Goal: Task Accomplishment & Management: Complete application form

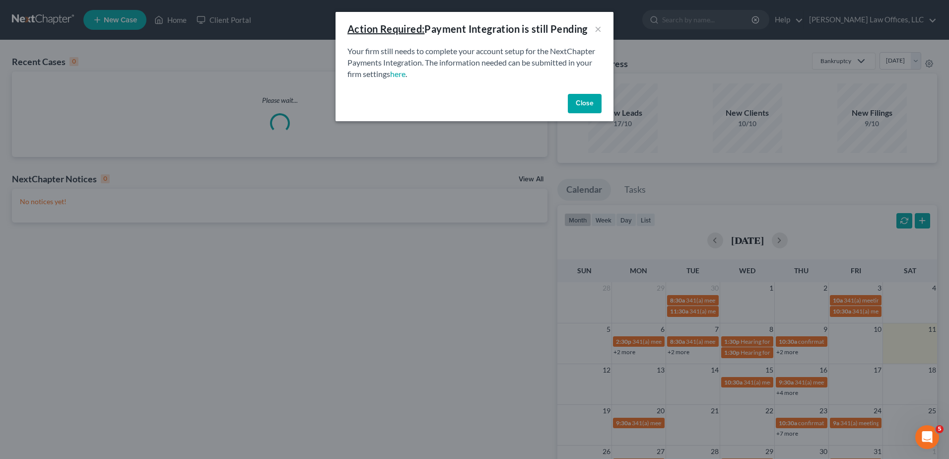
click at [593, 108] on button "Close" at bounding box center [585, 104] width 34 height 20
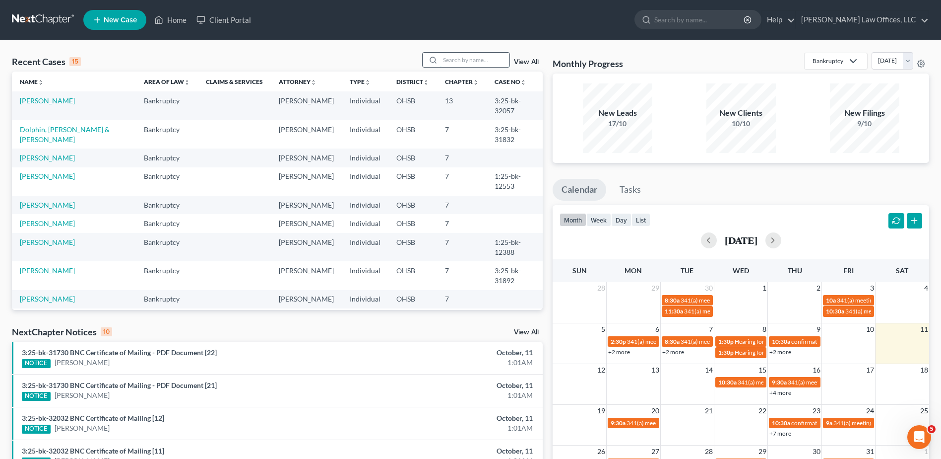
click at [490, 60] on input "search" at bounding box center [474, 60] width 69 height 14
type input "[PERSON_NAME]"
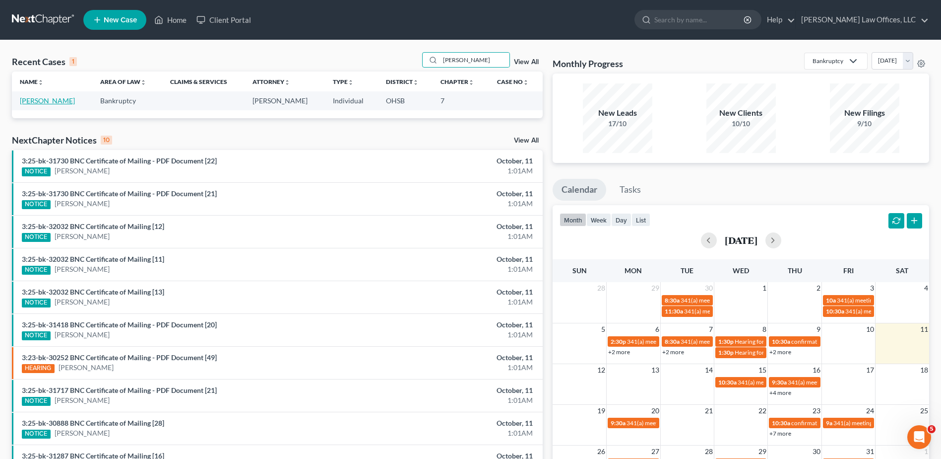
click at [40, 99] on link "[PERSON_NAME]" at bounding box center [47, 100] width 55 height 8
select select "4"
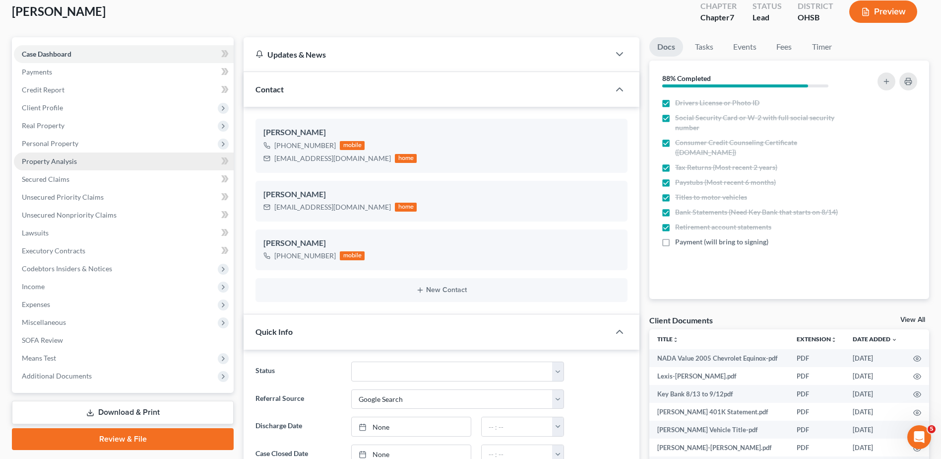
scroll to position [149, 0]
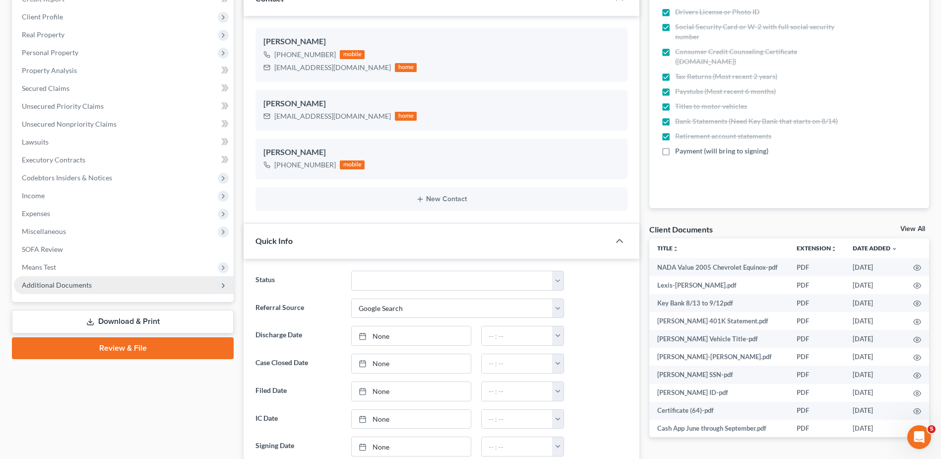
click at [72, 284] on span "Additional Documents" at bounding box center [57, 284] width 70 height 8
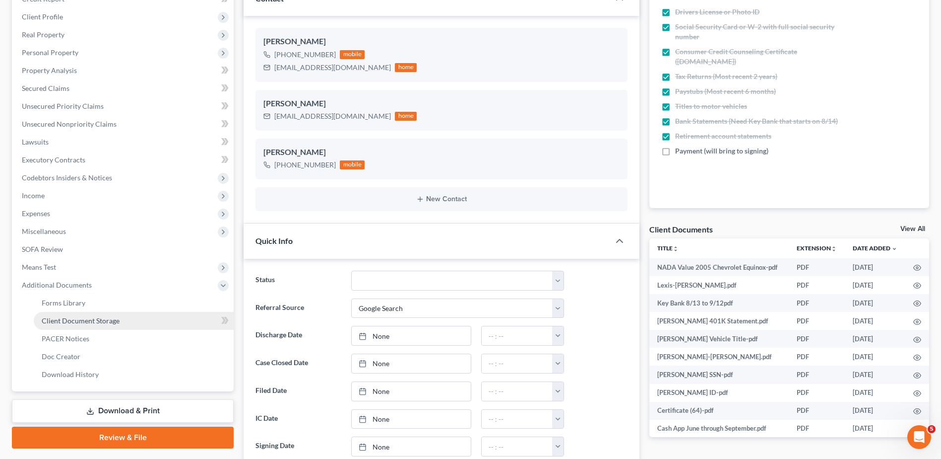
click at [80, 318] on span "Client Document Storage" at bounding box center [81, 320] width 78 height 8
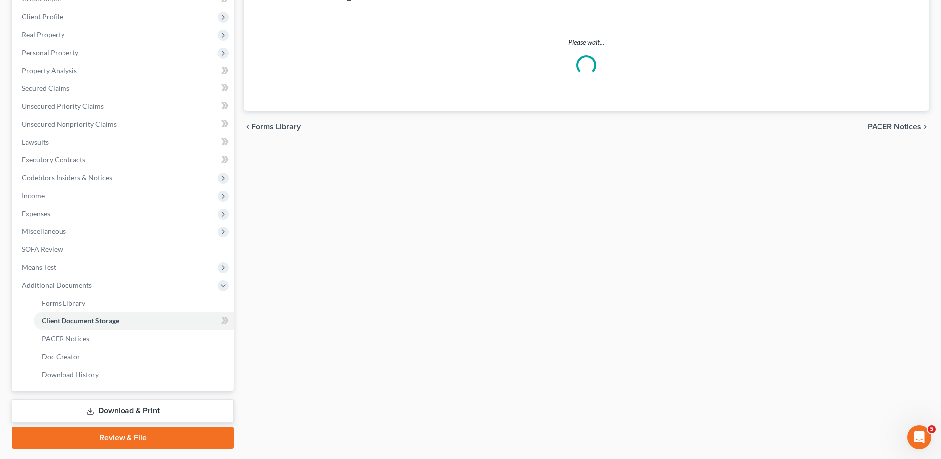
scroll to position [11, 0]
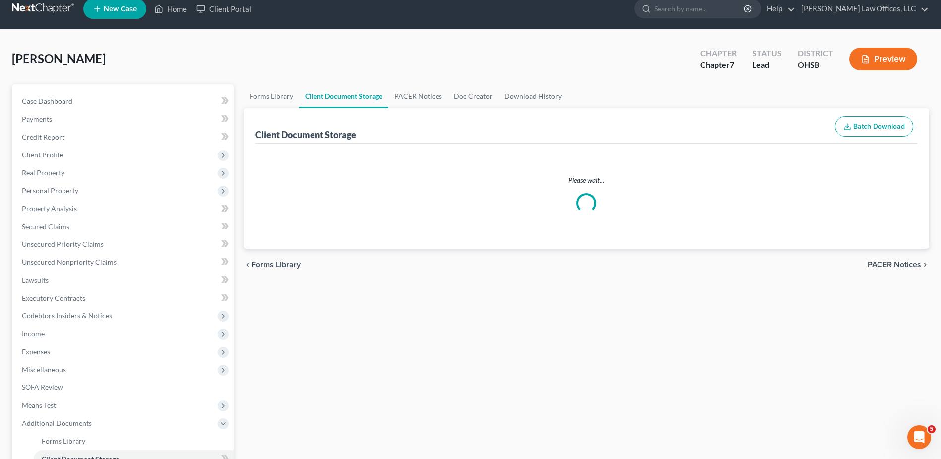
select select "7"
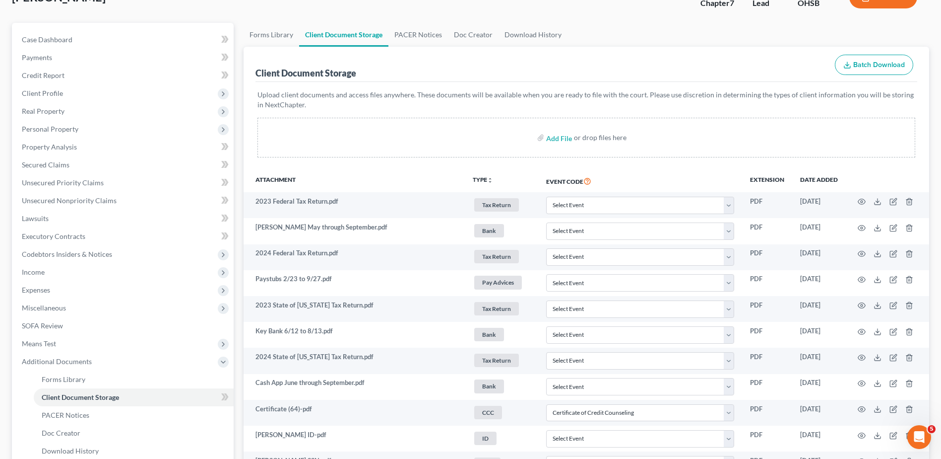
scroll to position [0, 0]
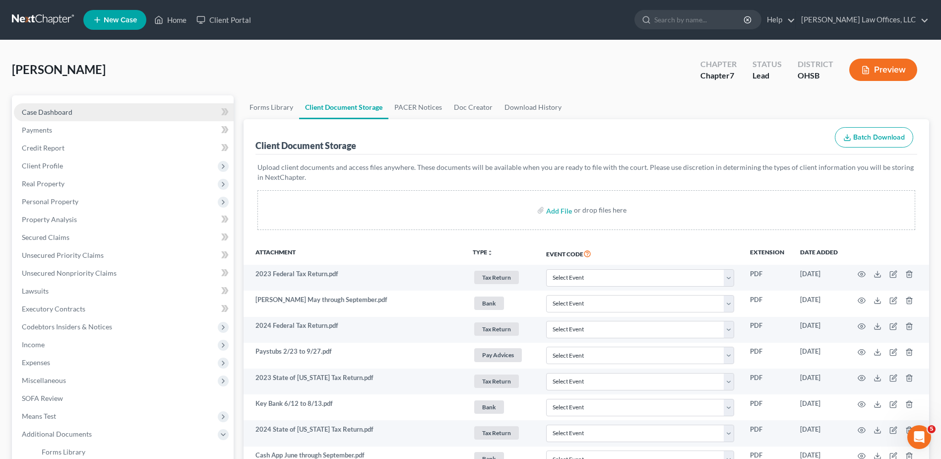
click at [47, 113] on span "Case Dashboard" at bounding box center [47, 112] width 51 height 8
select select "4"
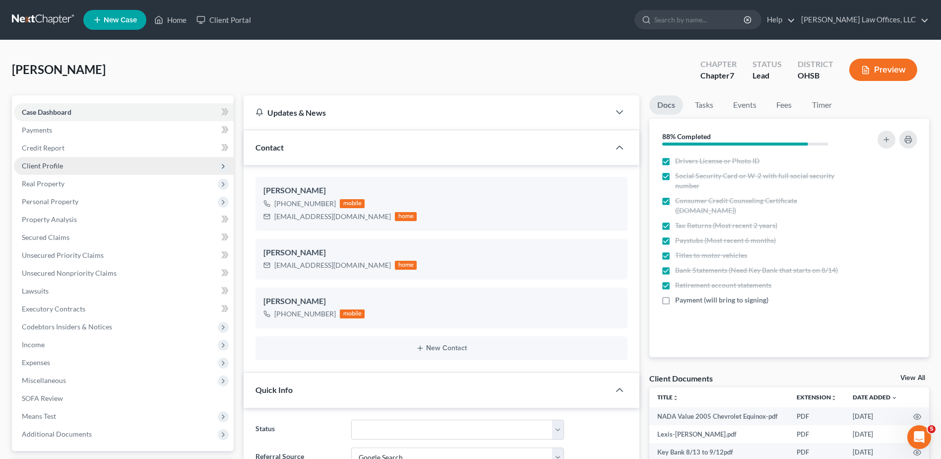
click at [54, 168] on span "Client Profile" at bounding box center [42, 165] width 41 height 8
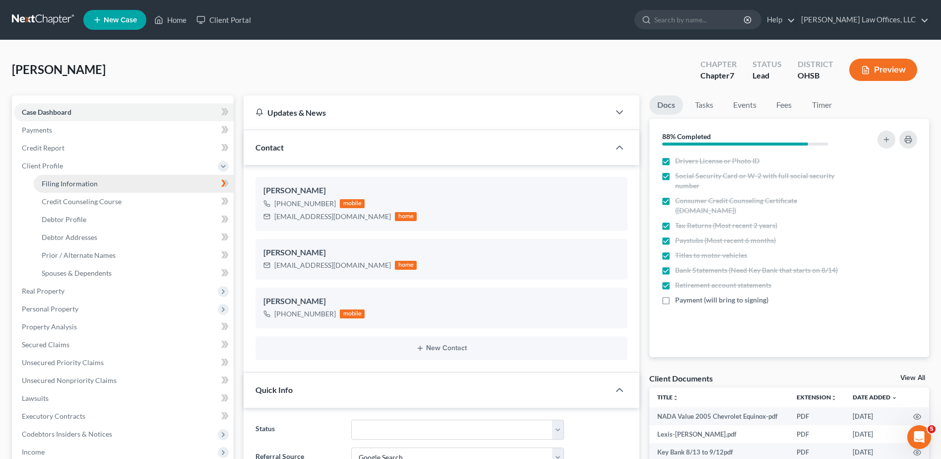
click at [58, 178] on link "Filing Information" at bounding box center [134, 184] width 200 height 18
select select "1"
select select "0"
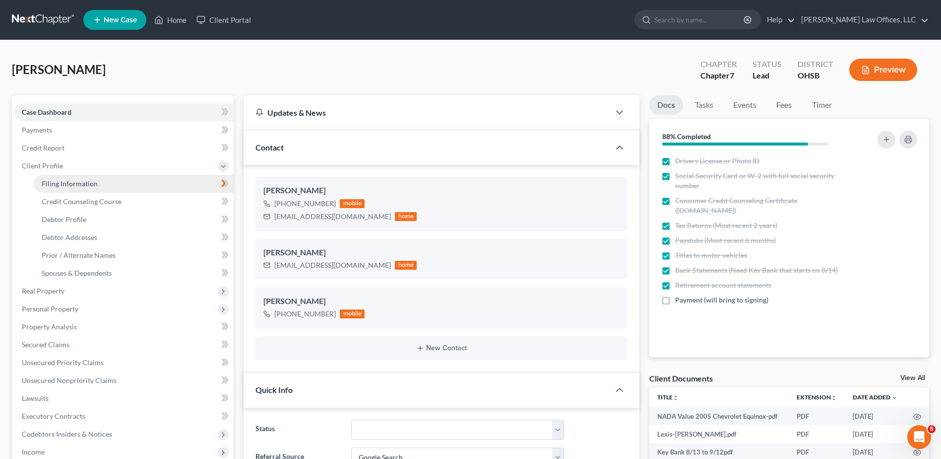
select select "36"
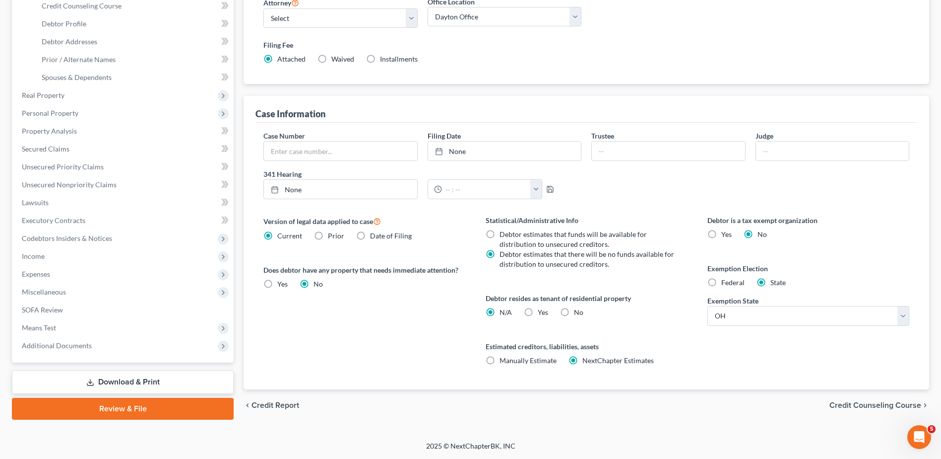
click at [845, 405] on span "Credit Counseling Course" at bounding box center [876, 405] width 92 height 8
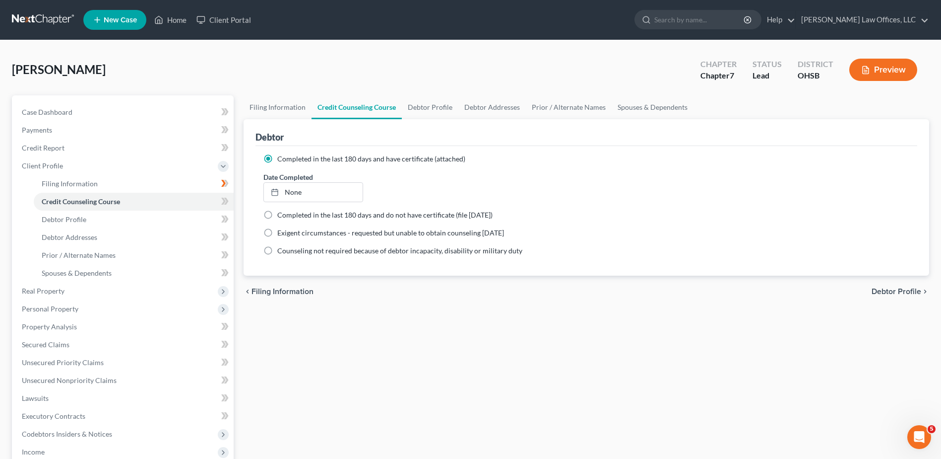
click at [893, 292] on span "Debtor Profile" at bounding box center [897, 291] width 50 height 8
select select "0"
select select "1"
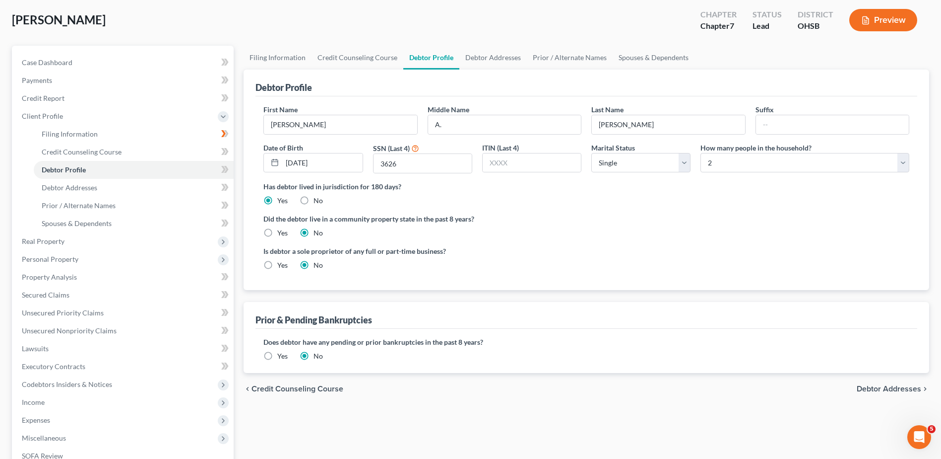
click at [869, 391] on span "Debtor Addresses" at bounding box center [889, 389] width 65 height 8
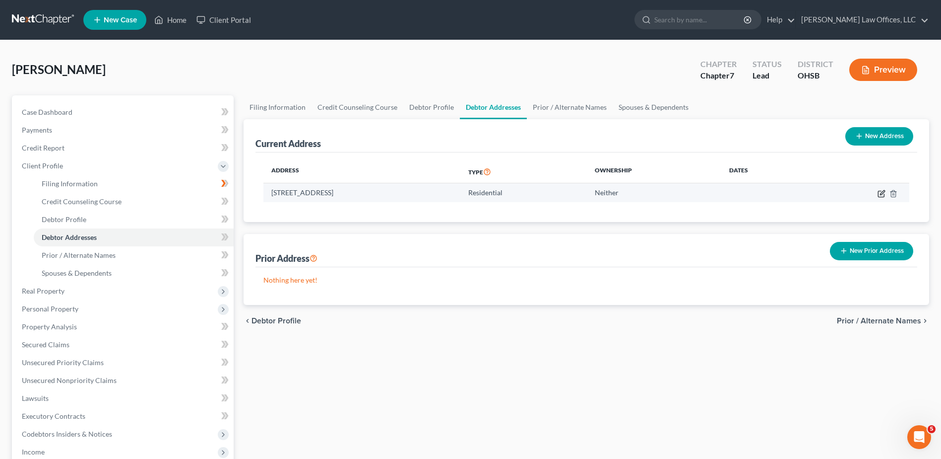
click at [879, 192] on icon "button" at bounding box center [881, 194] width 6 height 6
select select "36"
select select "0"
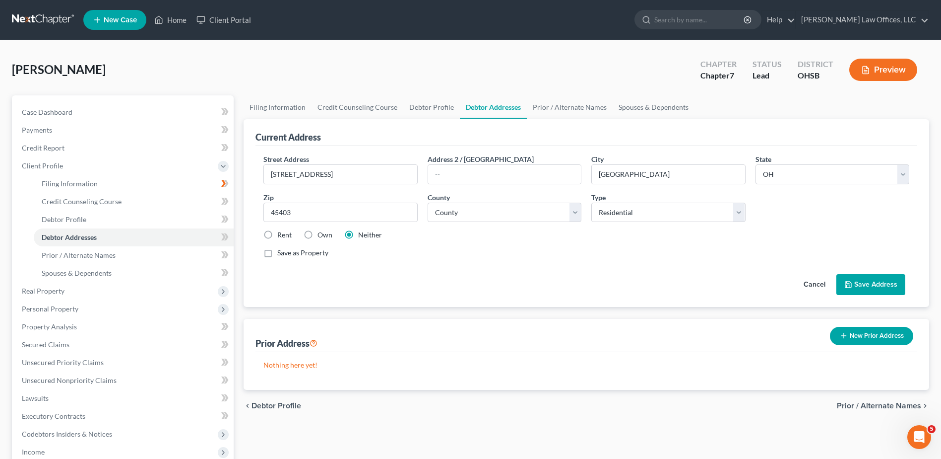
click at [856, 285] on button "Save Address" at bounding box center [871, 284] width 69 height 21
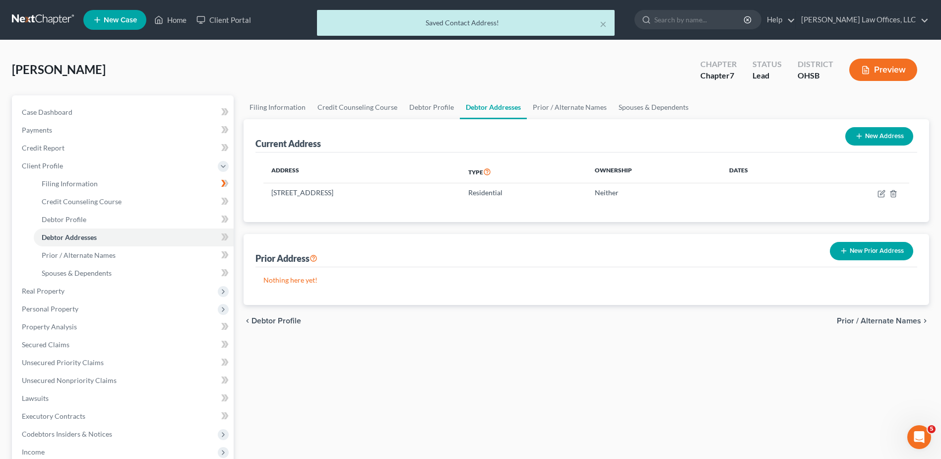
click at [873, 322] on span "Prior / Alternate Names" at bounding box center [879, 321] width 84 height 8
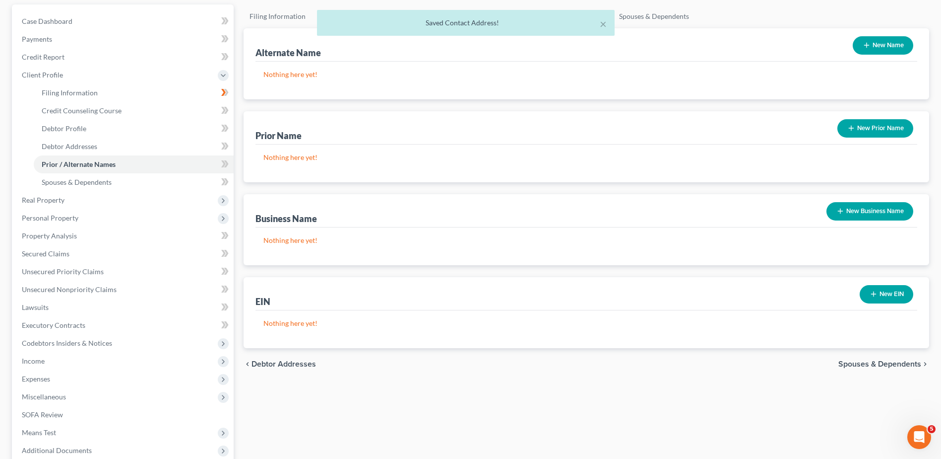
scroll to position [149, 0]
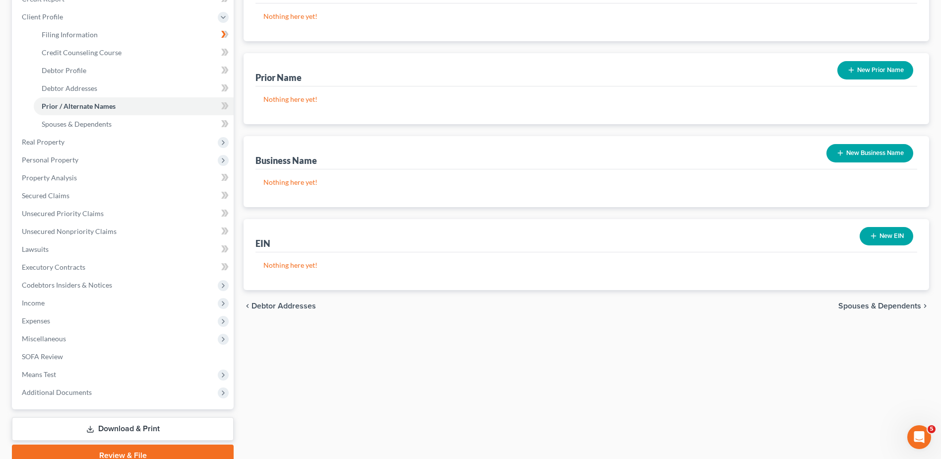
click at [877, 307] on span "Spouses & Dependents" at bounding box center [880, 306] width 83 height 8
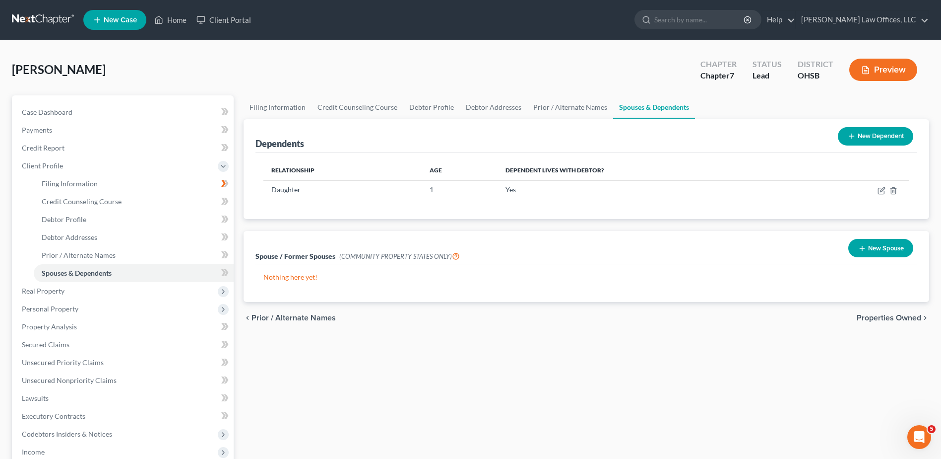
click at [863, 318] on span "Properties Owned" at bounding box center [889, 318] width 65 height 8
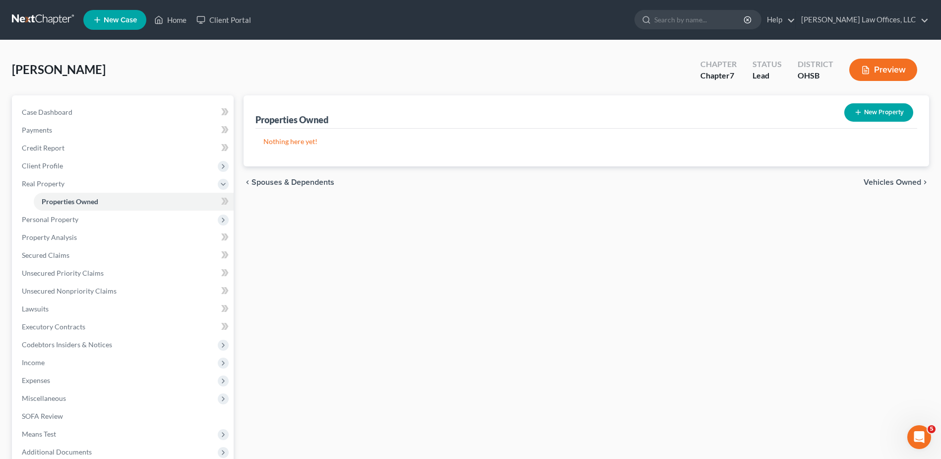
click at [887, 184] on span "Vehicles Owned" at bounding box center [893, 182] width 58 height 8
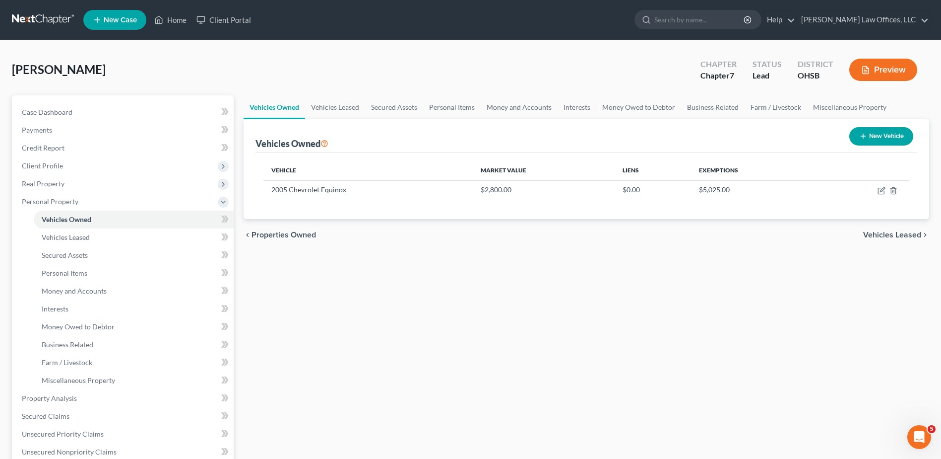
click at [893, 237] on span "Vehicles Leased" at bounding box center [892, 235] width 58 height 8
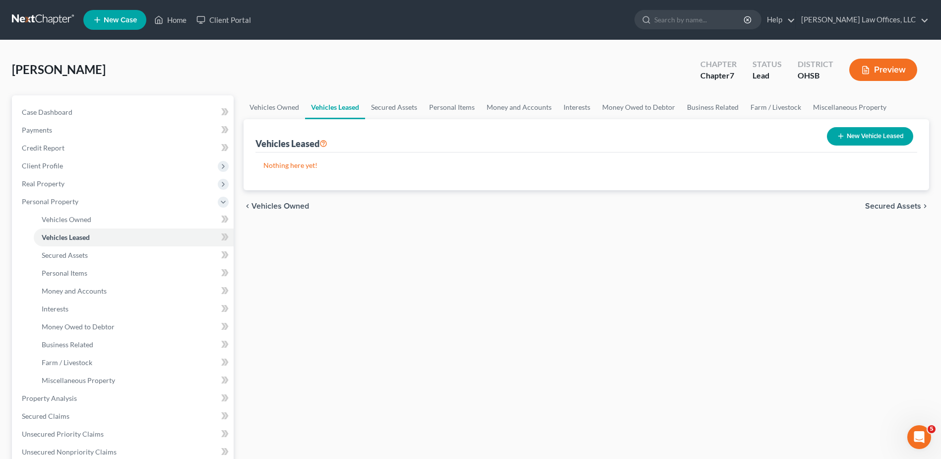
click at [891, 205] on span "Secured Assets" at bounding box center [893, 206] width 56 height 8
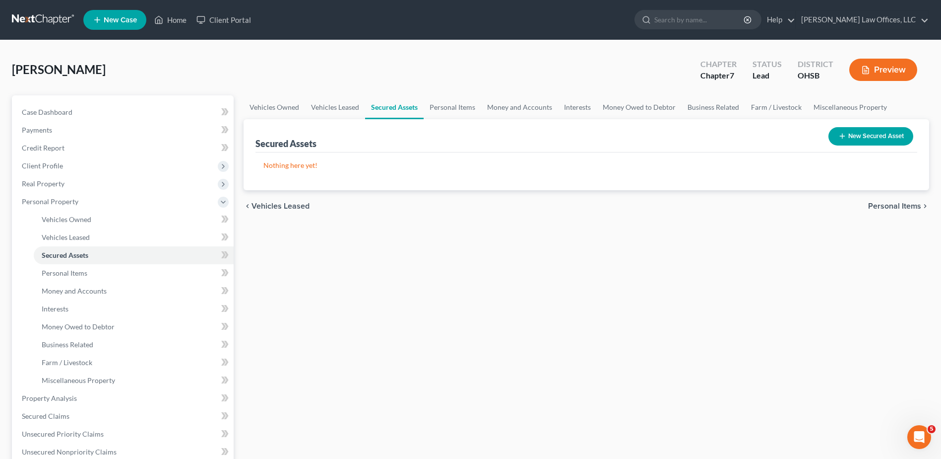
click at [888, 205] on span "Personal Items" at bounding box center [894, 206] width 53 height 8
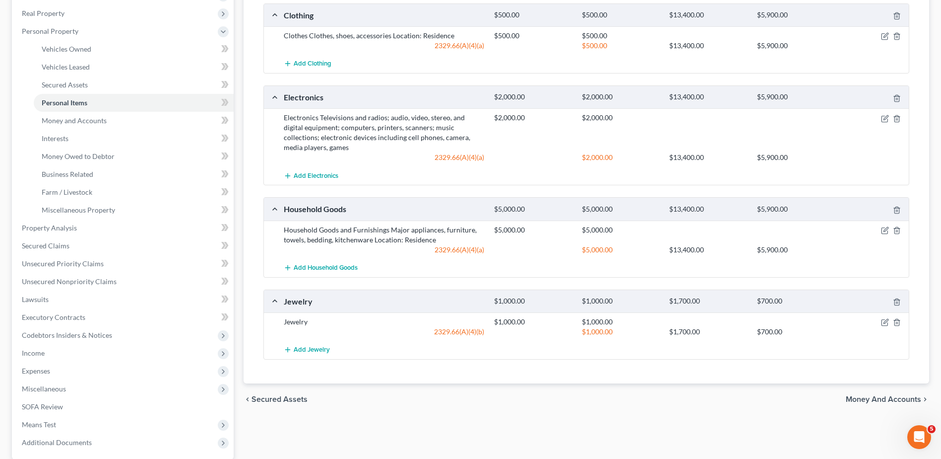
scroll to position [198, 0]
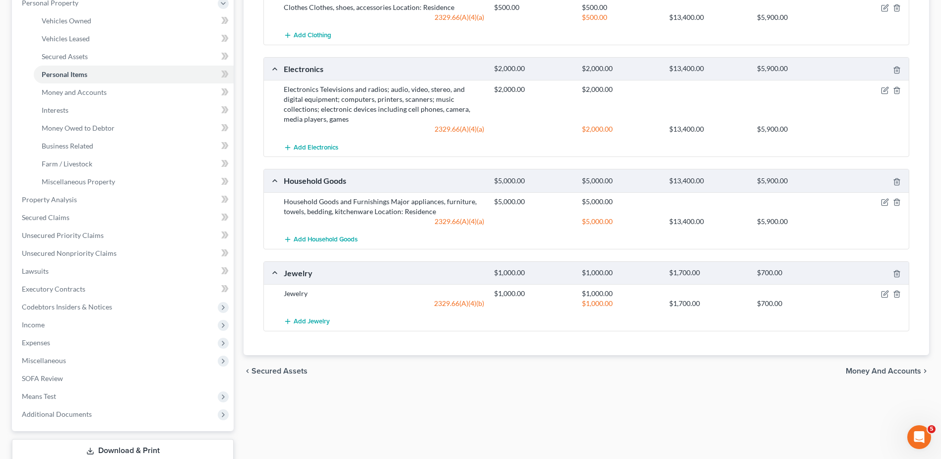
click at [867, 369] on span "Money and Accounts" at bounding box center [883, 371] width 75 height 8
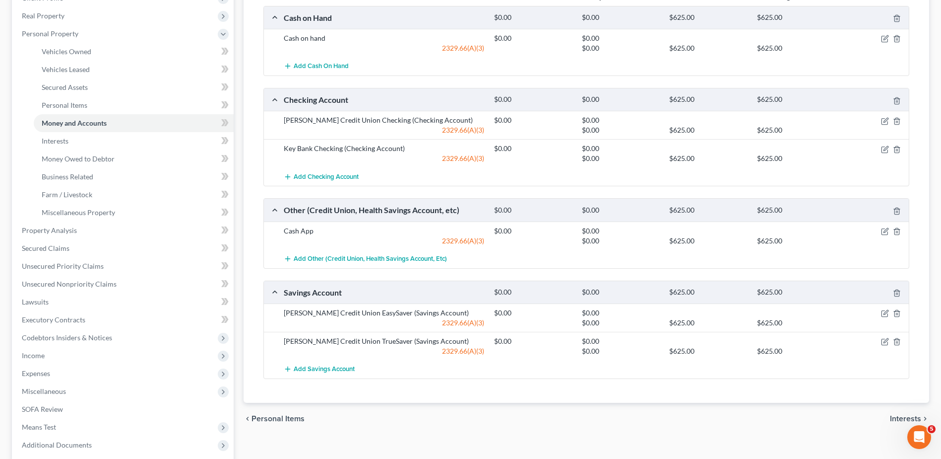
scroll to position [198, 0]
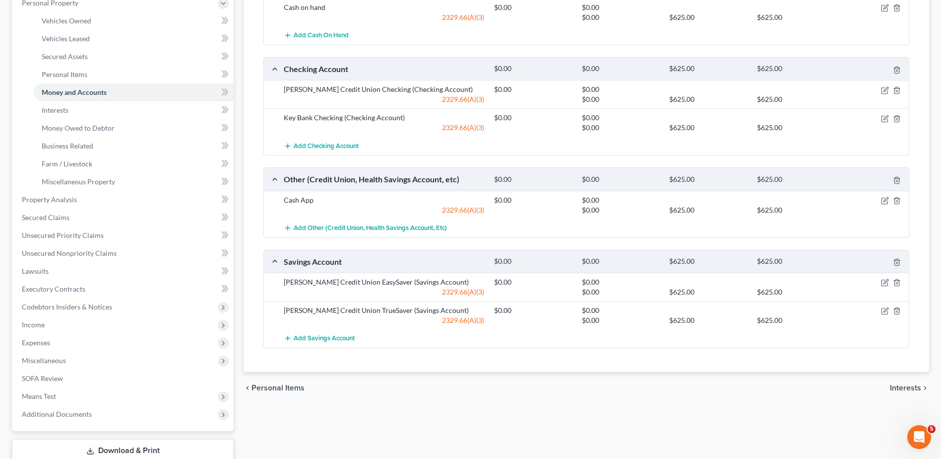
click at [907, 385] on span "Interests" at bounding box center [905, 388] width 31 height 8
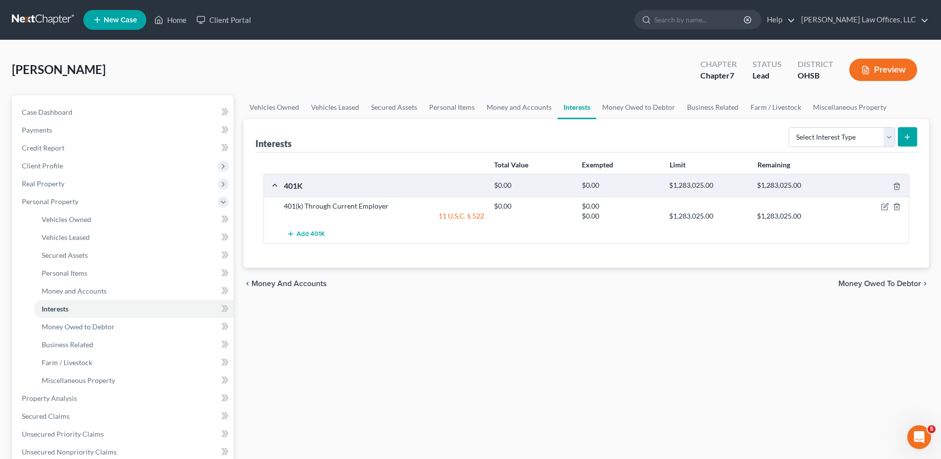
click at [884, 279] on span "Money Owed to Debtor" at bounding box center [880, 283] width 83 height 8
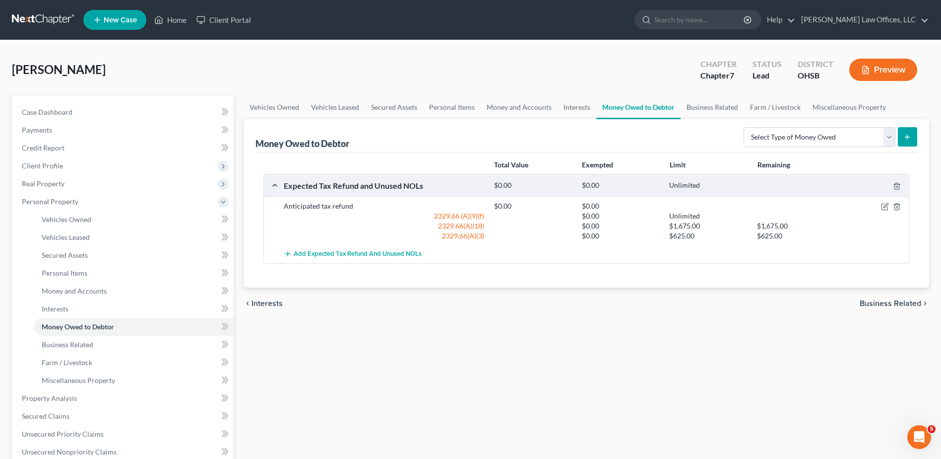
click at [867, 304] on span "Business Related" at bounding box center [891, 303] width 62 height 8
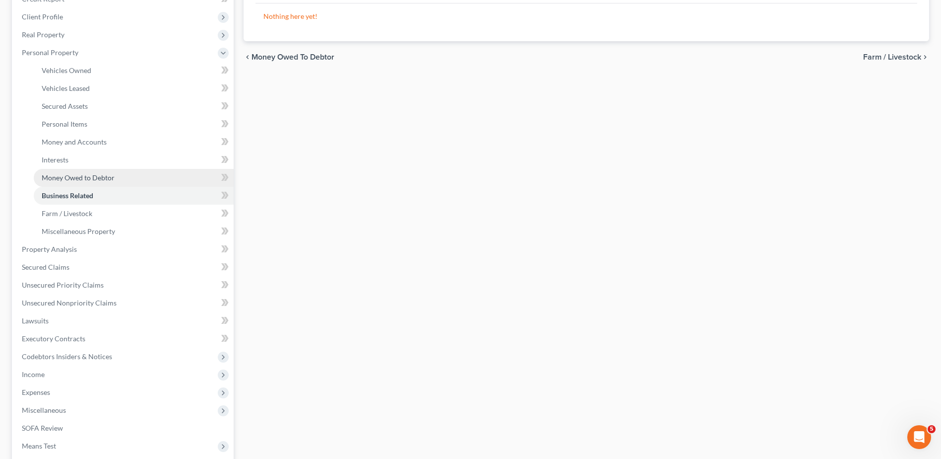
scroll to position [198, 0]
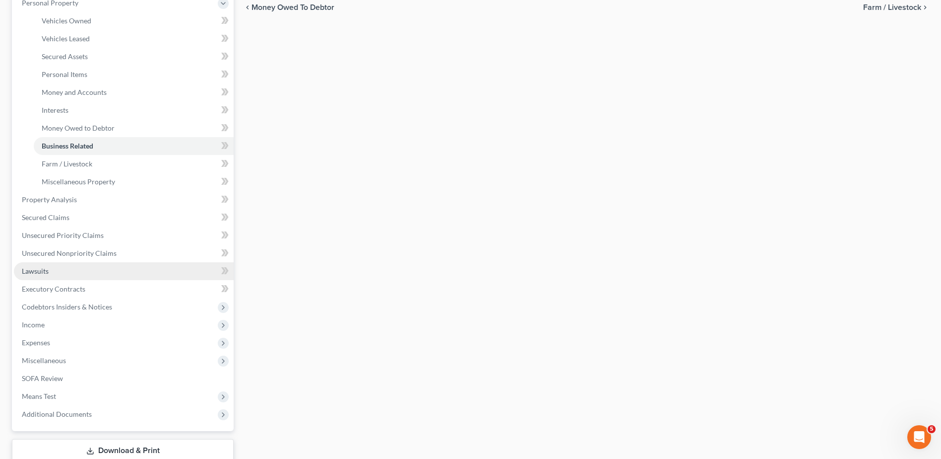
click at [44, 268] on span "Lawsuits" at bounding box center [35, 270] width 27 height 8
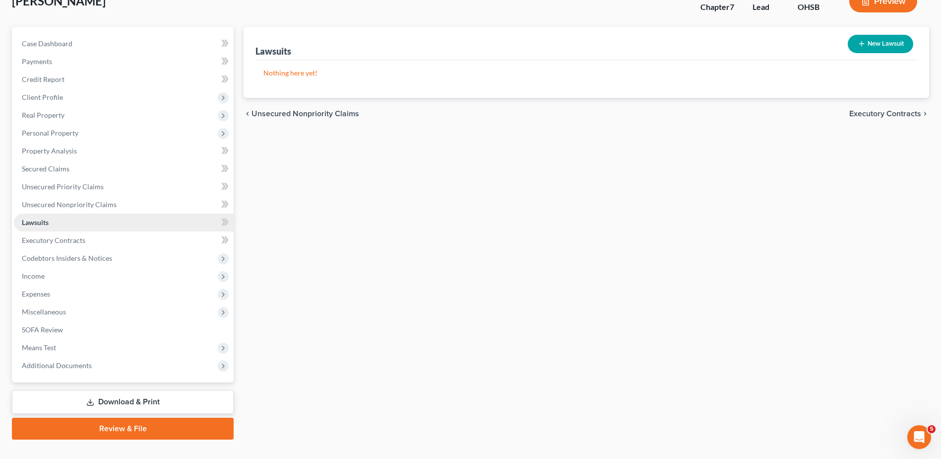
scroll to position [87, 0]
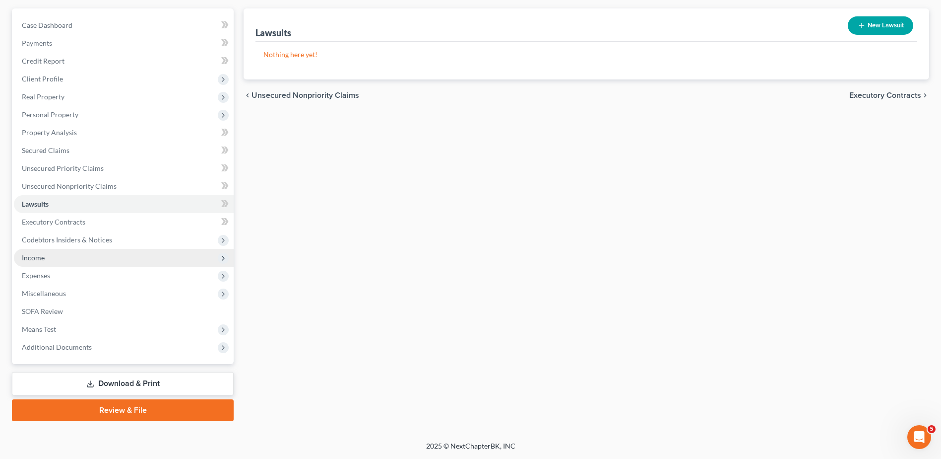
click at [44, 261] on span "Income" at bounding box center [33, 257] width 23 height 8
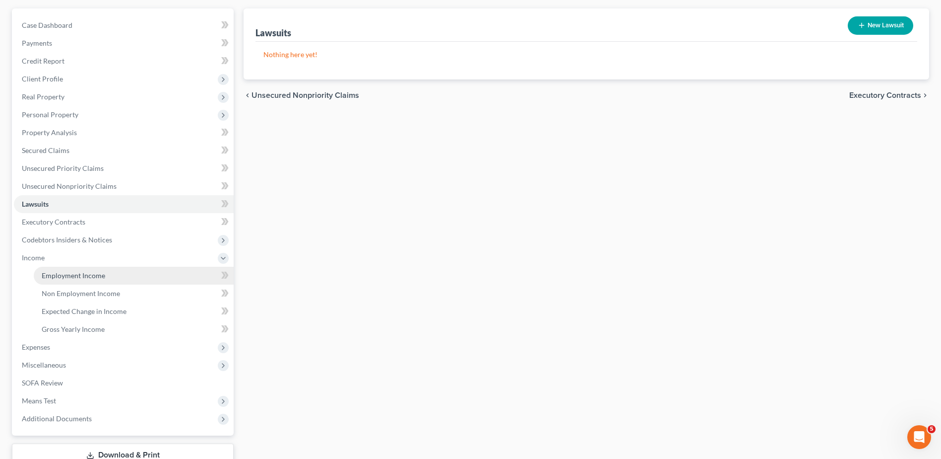
click at [47, 271] on span "Employment Income" at bounding box center [74, 275] width 64 height 8
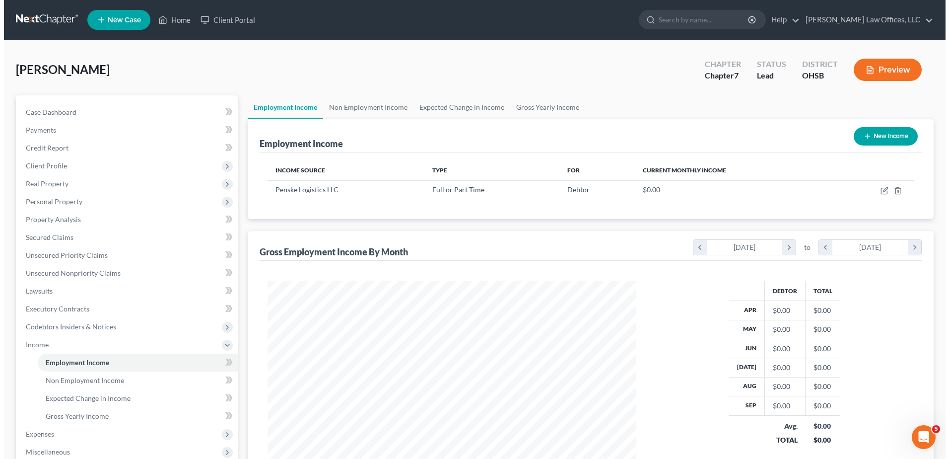
scroll to position [184, 388]
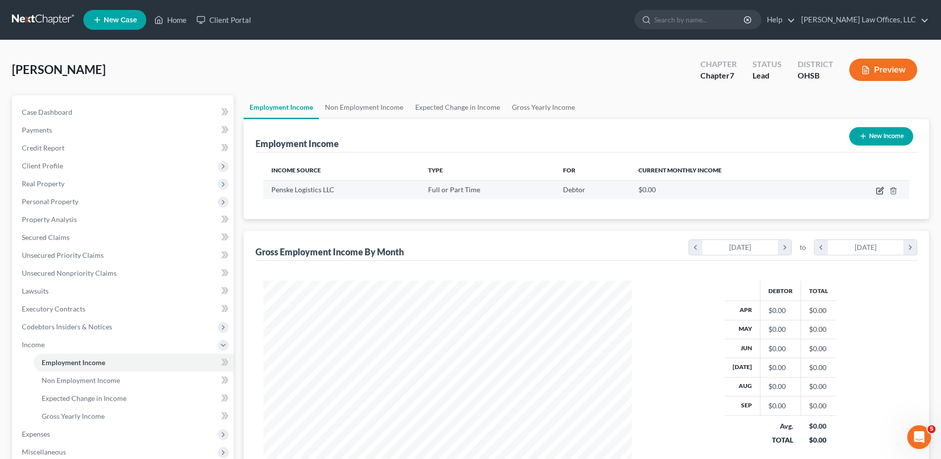
click at [876, 192] on icon "button" at bounding box center [880, 191] width 8 height 8
select select "0"
select select "39"
select select "3"
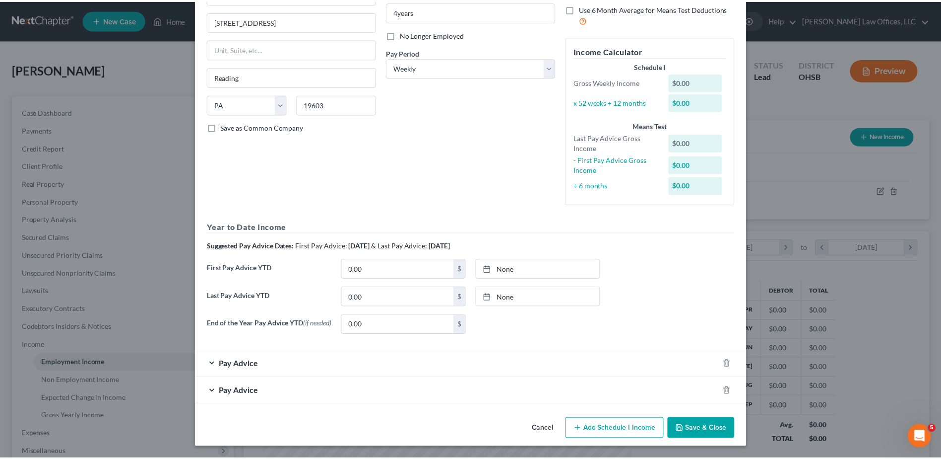
scroll to position [113, 0]
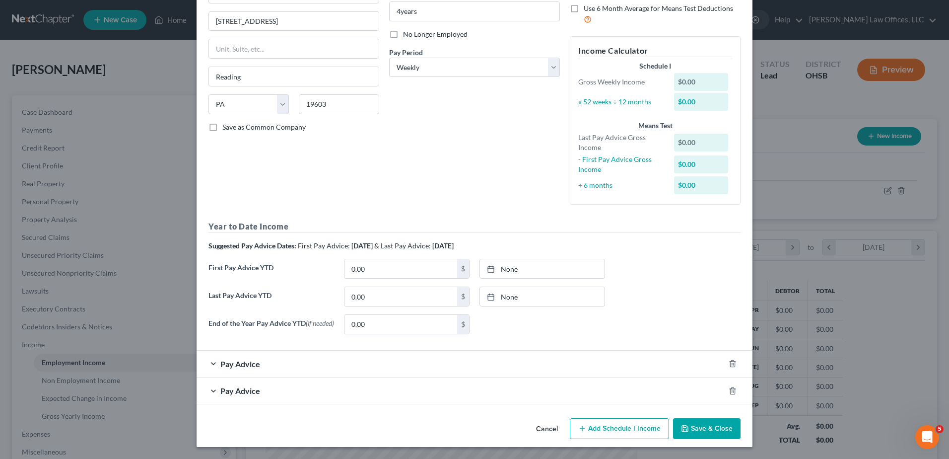
click at [690, 434] on button "Save & Close" at bounding box center [706, 428] width 67 height 21
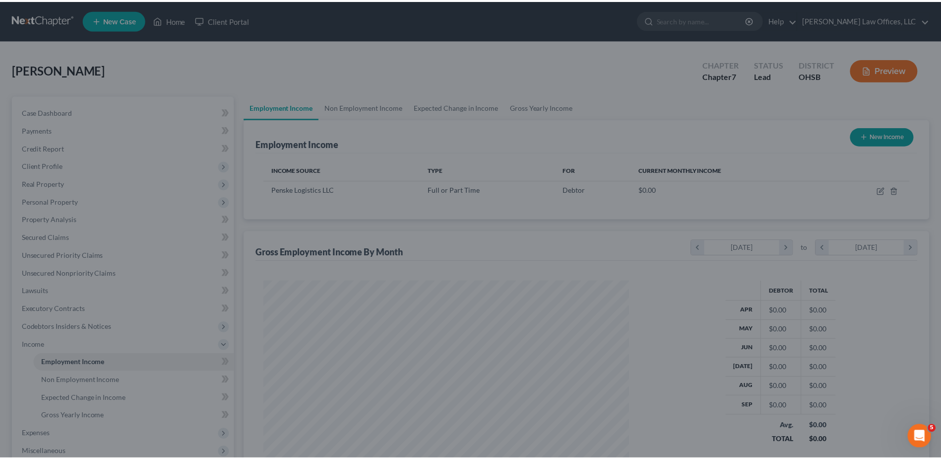
scroll to position [496056, 495851]
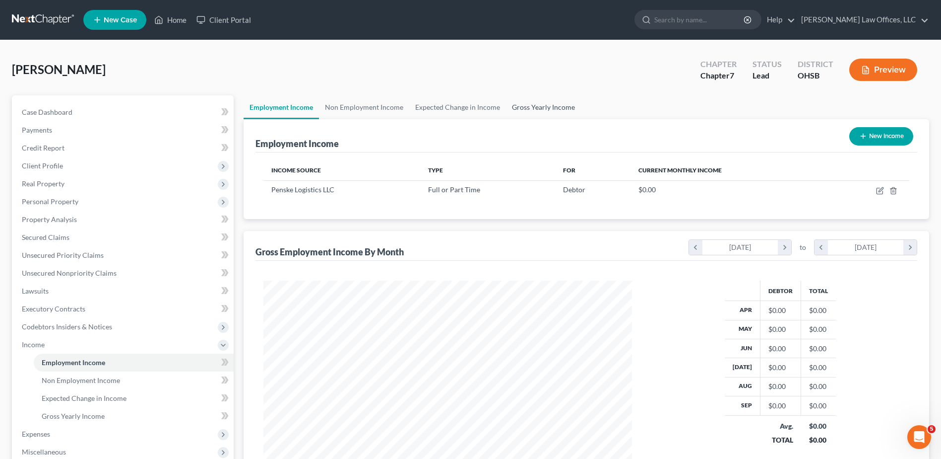
click at [550, 110] on link "Gross Yearly Income" at bounding box center [543, 107] width 75 height 24
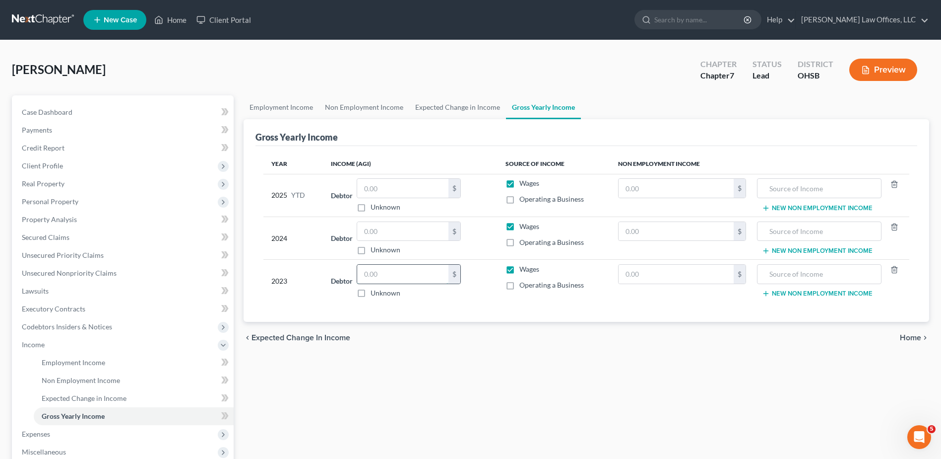
click at [383, 272] on input "text" at bounding box center [402, 273] width 91 height 19
type input "31,818"
click at [388, 235] on input "text" at bounding box center [402, 231] width 91 height 19
type input "36,661"
click at [907, 338] on span "Home" at bounding box center [910, 337] width 21 height 8
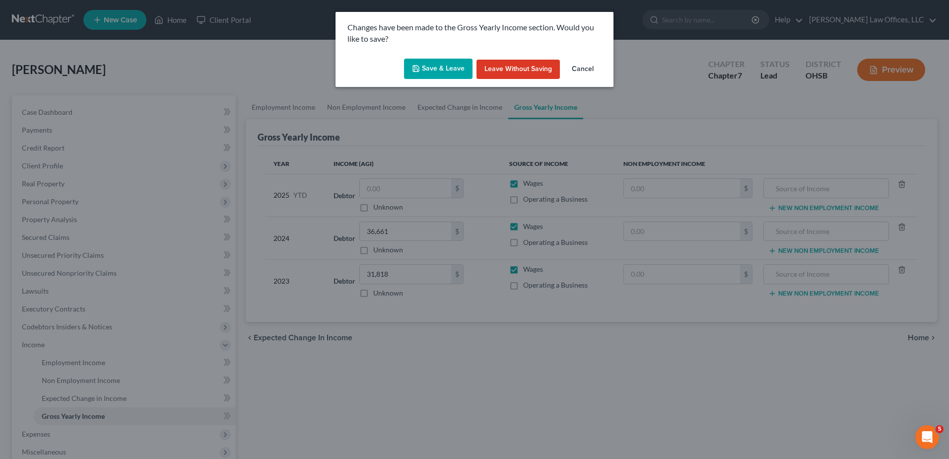
click at [443, 72] on button "Save & Leave" at bounding box center [438, 69] width 68 height 21
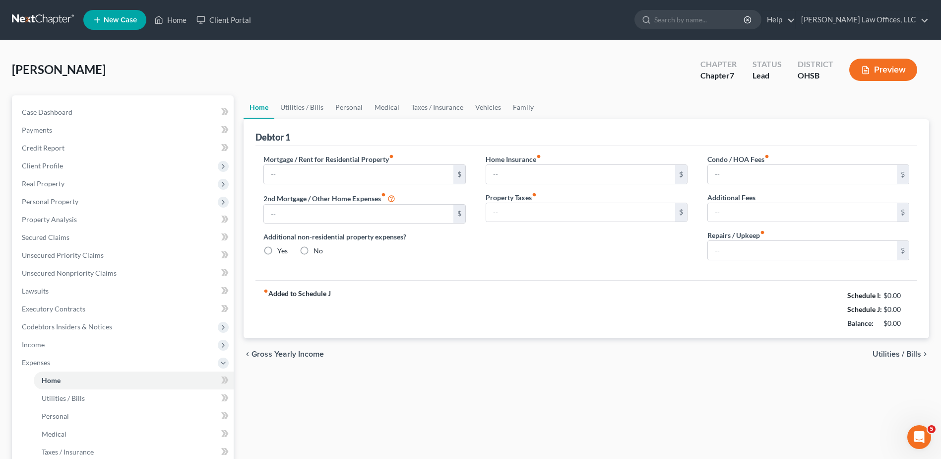
radio input "true"
click at [306, 171] on input "text" at bounding box center [358, 174] width 189 height 19
type input "400"
type input "15"
drag, startPoint x: 455, startPoint y: 310, endPoint x: 485, endPoint y: 310, distance: 30.3
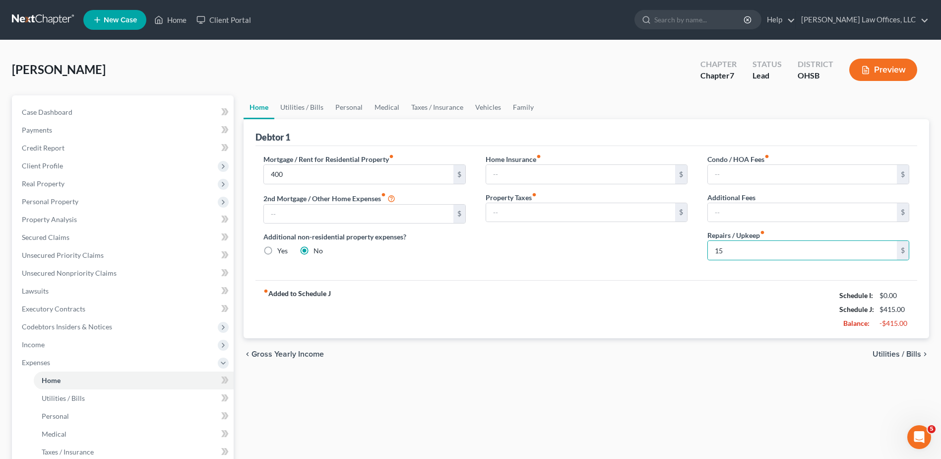
click at [455, 310] on div "fiber_manual_record Added to Schedule J Schedule I: $0.00 Schedule J: $415.00 B…" at bounding box center [587, 309] width 662 height 58
click at [891, 356] on span "Utilities / Bills" at bounding box center [897, 354] width 49 height 8
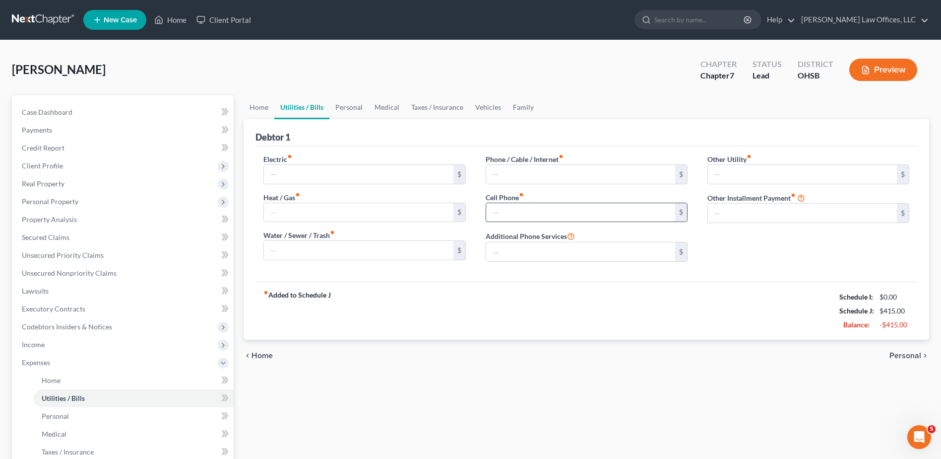
drag, startPoint x: 510, startPoint y: 209, endPoint x: 506, endPoint y: 206, distance: 5.1
click at [510, 209] on input "text" at bounding box center [580, 212] width 189 height 19
type input "75"
click at [894, 354] on span "Personal" at bounding box center [906, 355] width 32 height 8
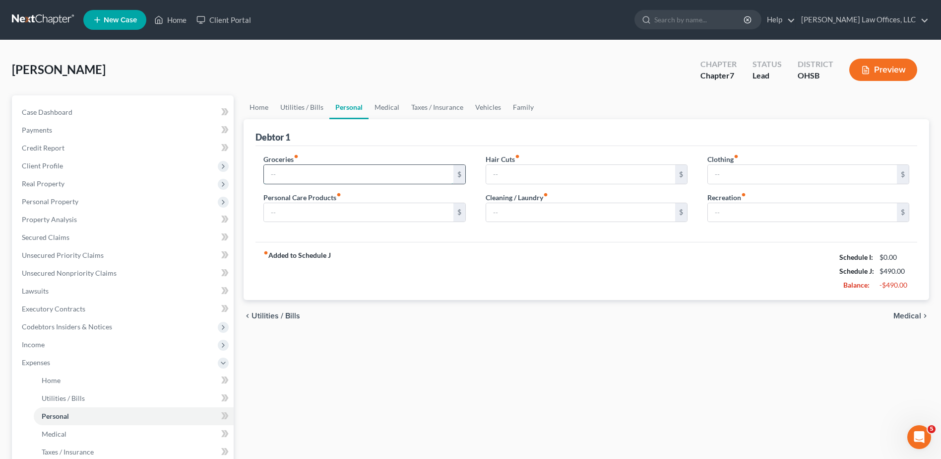
click at [354, 178] on input "text" at bounding box center [358, 174] width 189 height 19
type input "550"
type input "100"
type input "20"
type input "15"
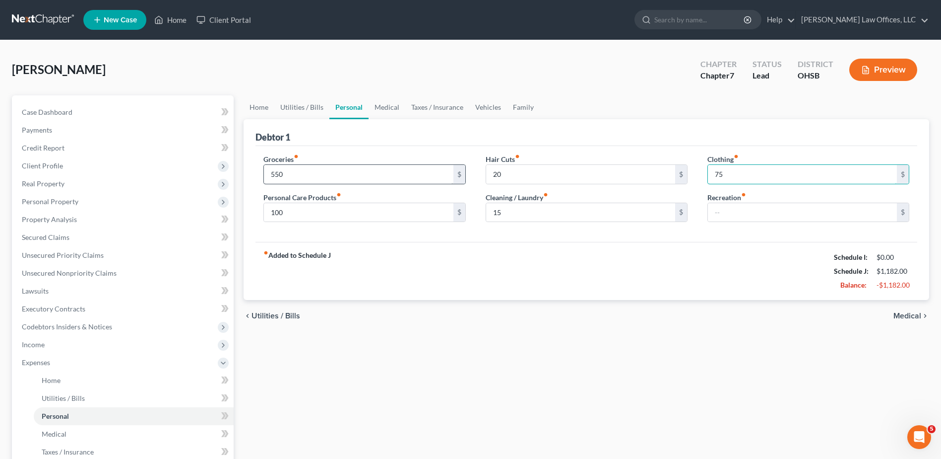
type input "75"
type input "50"
click at [691, 361] on div "Home Utilities / Bills Personal Medical Taxes / Insurance Vehicles Family Debto…" at bounding box center [587, 363] width 696 height 537
click at [907, 314] on span "Medical" at bounding box center [908, 316] width 28 height 8
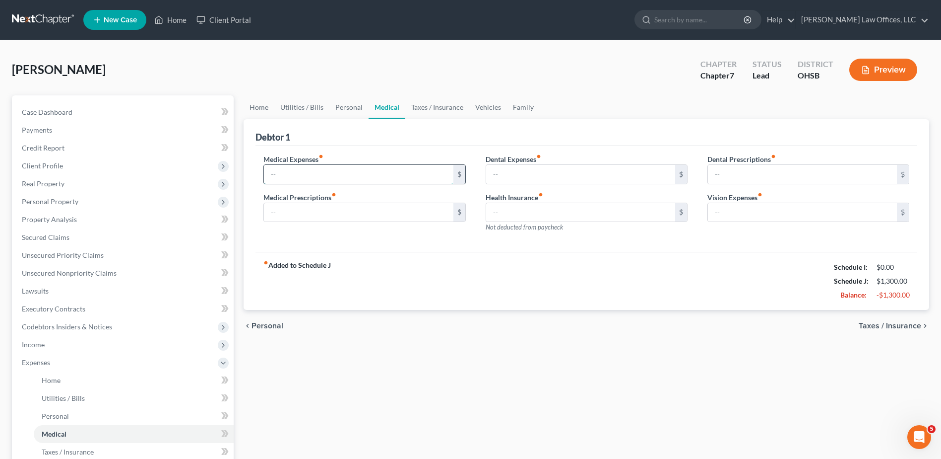
click at [283, 172] on input "text" at bounding box center [358, 174] width 189 height 19
type input "50"
type input "20"
click at [879, 325] on span "Taxes / Insurance" at bounding box center [890, 326] width 63 height 8
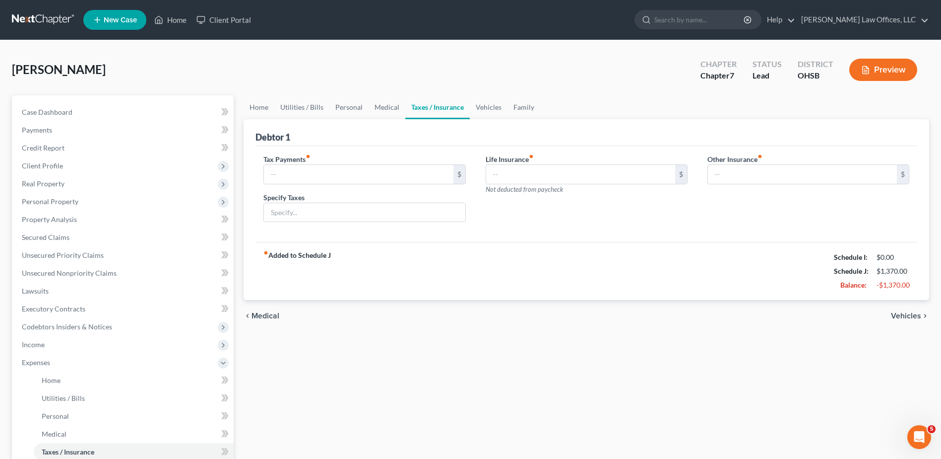
click at [896, 315] on span "Vehicles" at bounding box center [906, 316] width 30 height 8
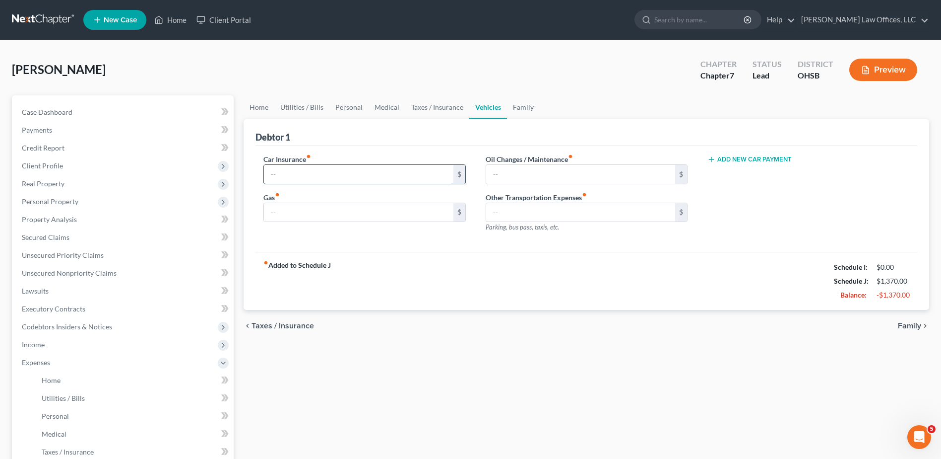
click at [297, 174] on input "text" at bounding box center [358, 174] width 189 height 19
type input "50"
type input "150"
type input "75"
click at [905, 325] on span "Family" at bounding box center [909, 326] width 23 height 8
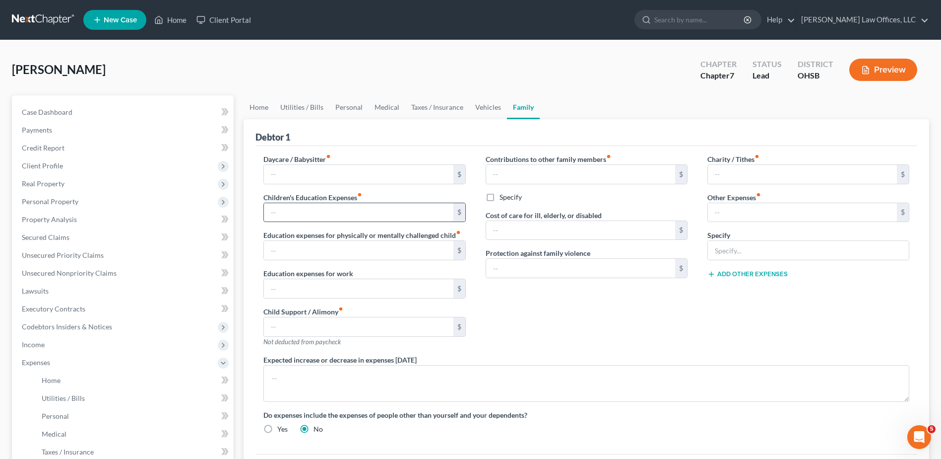
drag, startPoint x: 313, startPoint y: 213, endPoint x: 313, endPoint y: 205, distance: 7.4
click at [313, 213] on input "text" at bounding box center [358, 212] width 189 height 19
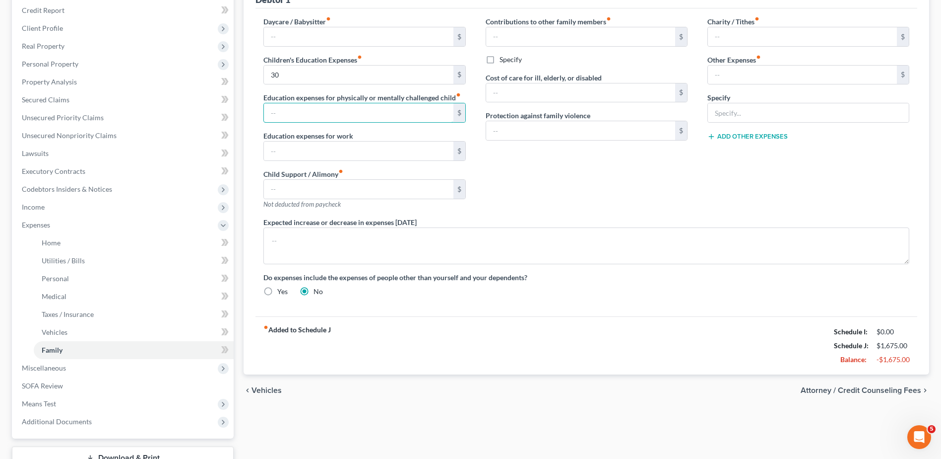
scroll to position [149, 0]
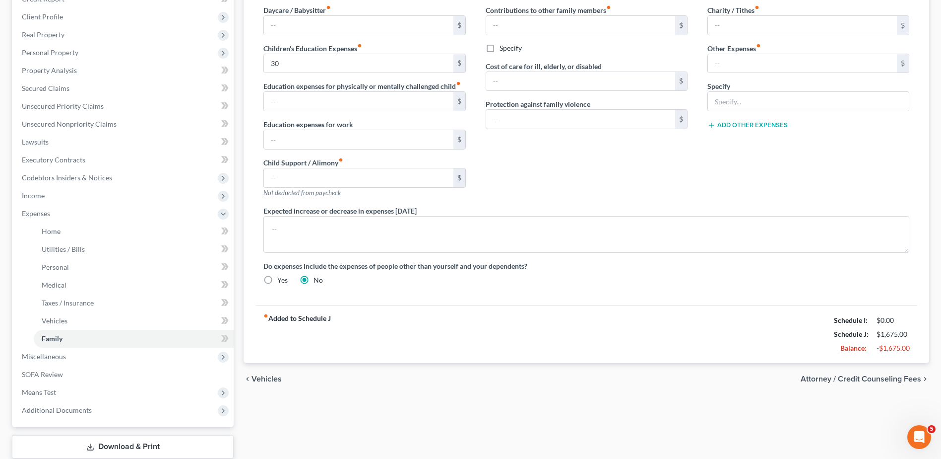
click at [859, 376] on span "Attorney / Credit Counseling Fees" at bounding box center [861, 379] width 121 height 8
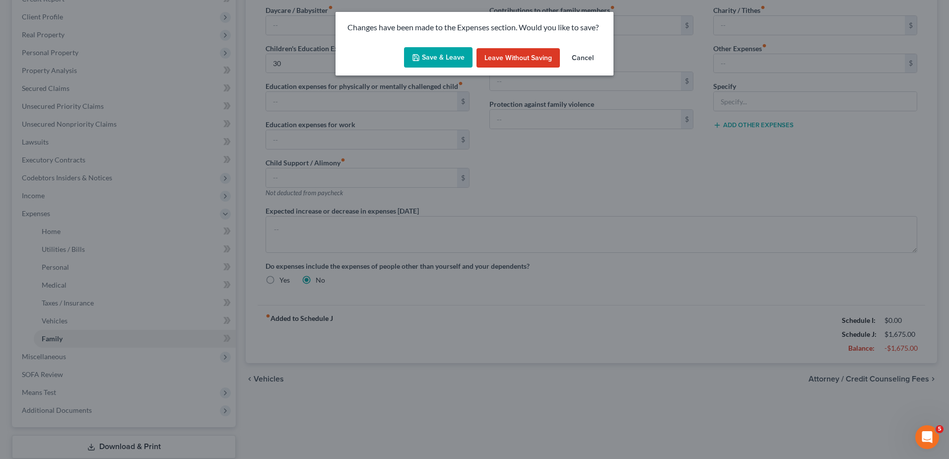
click at [434, 61] on button "Save & Leave" at bounding box center [438, 57] width 68 height 21
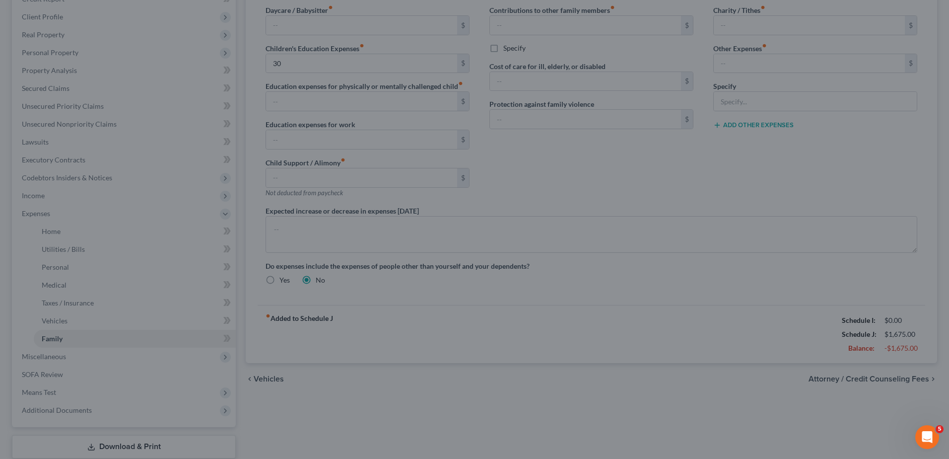
type input "30.00"
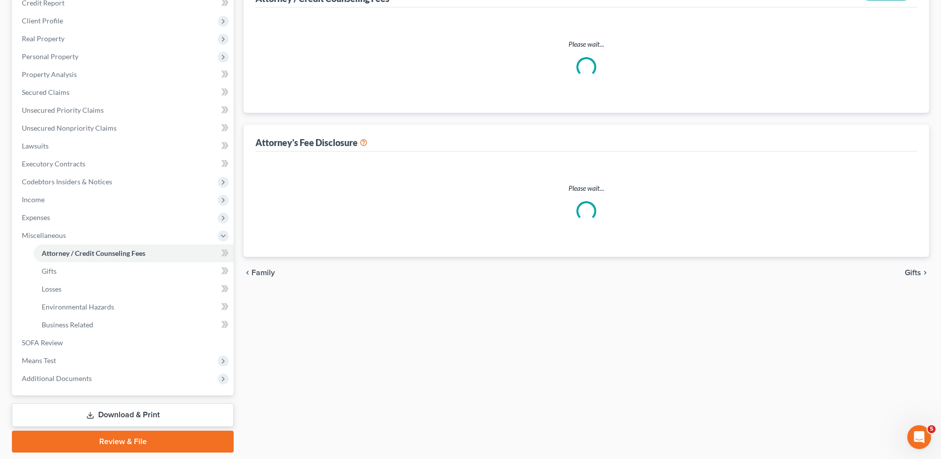
select select "1"
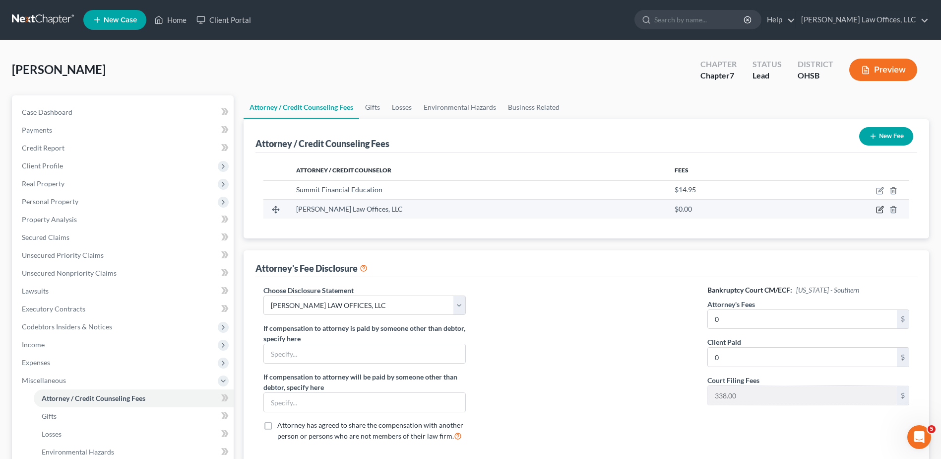
click at [880, 208] on icon "button" at bounding box center [881, 208] width 4 height 4
select select "36"
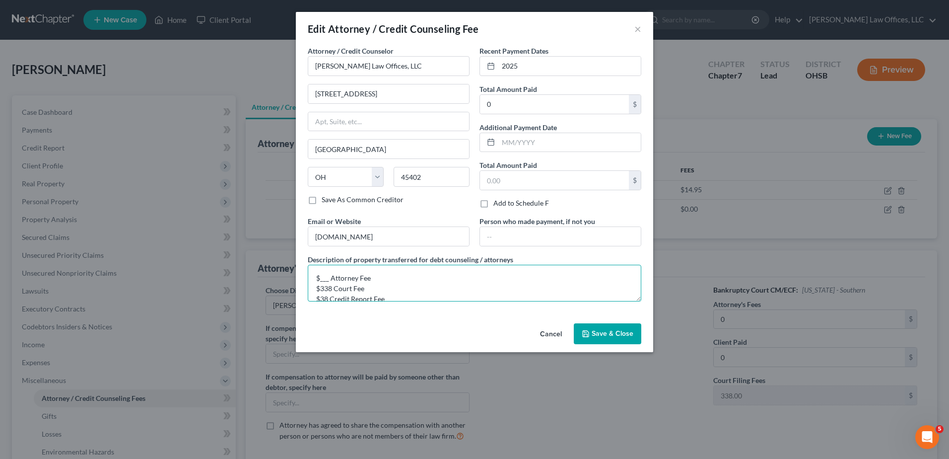
click at [328, 278] on textarea "$___ Attorney Fee $338 Court Fee $38 Credit Report Fee" at bounding box center [474, 282] width 333 height 37
type textarea "$795 Attorney Fee $338 Court Fee $38 Credit Report Fee"
type input "1,170"
click at [608, 336] on span "Save & Close" at bounding box center [613, 333] width 42 height 8
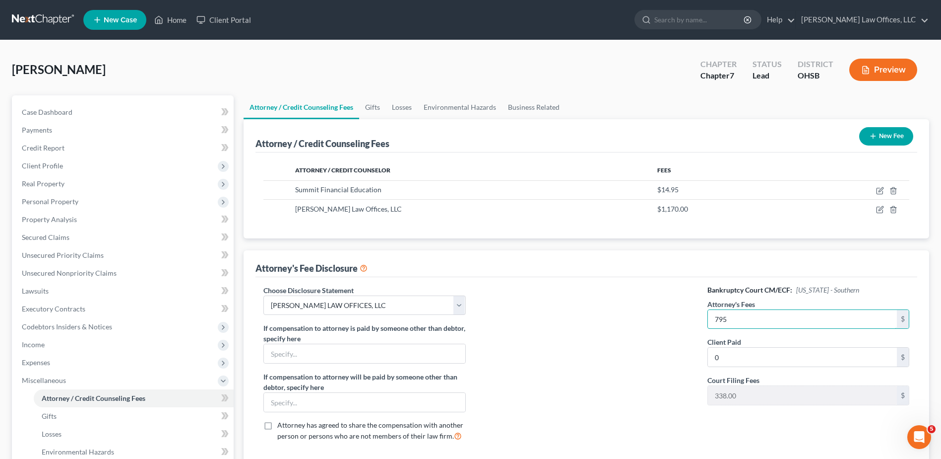
type input "795"
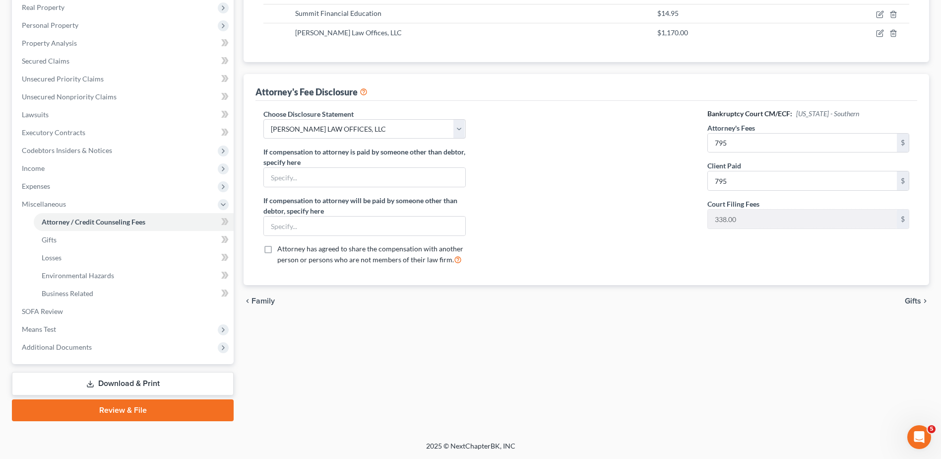
click at [913, 301] on span "Gifts" at bounding box center [913, 301] width 16 height 8
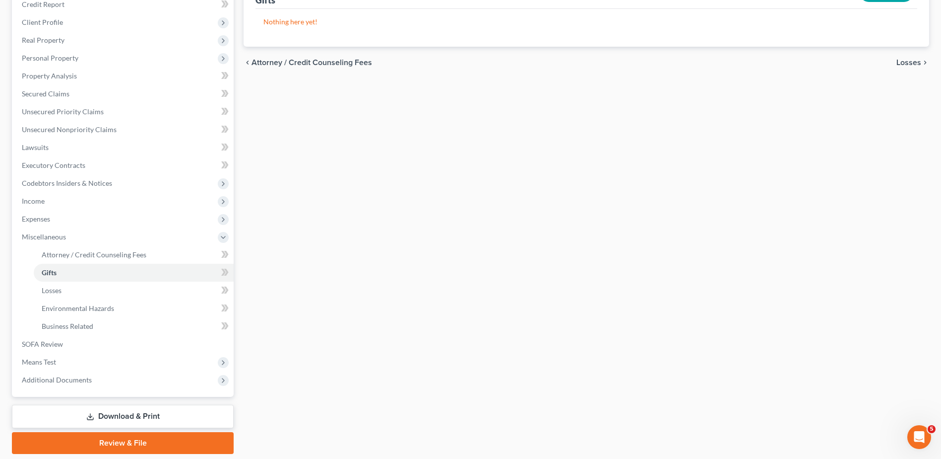
scroll to position [176, 0]
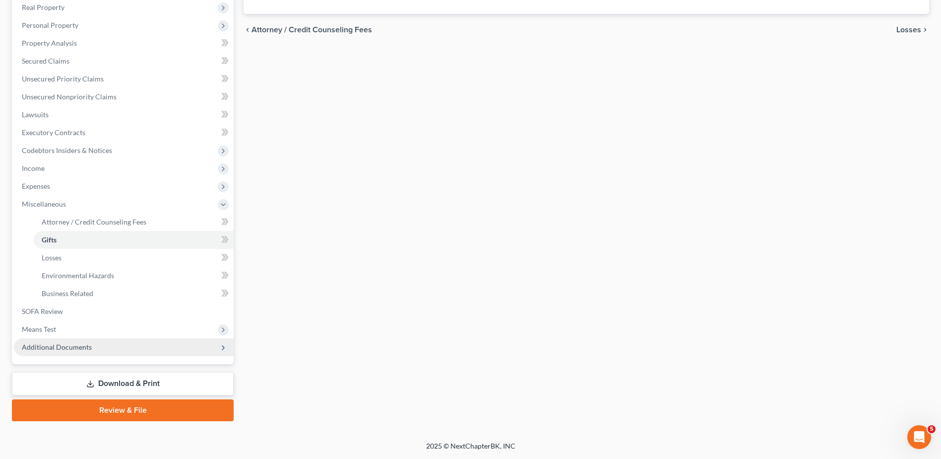
click at [70, 344] on span "Additional Documents" at bounding box center [57, 346] width 70 height 8
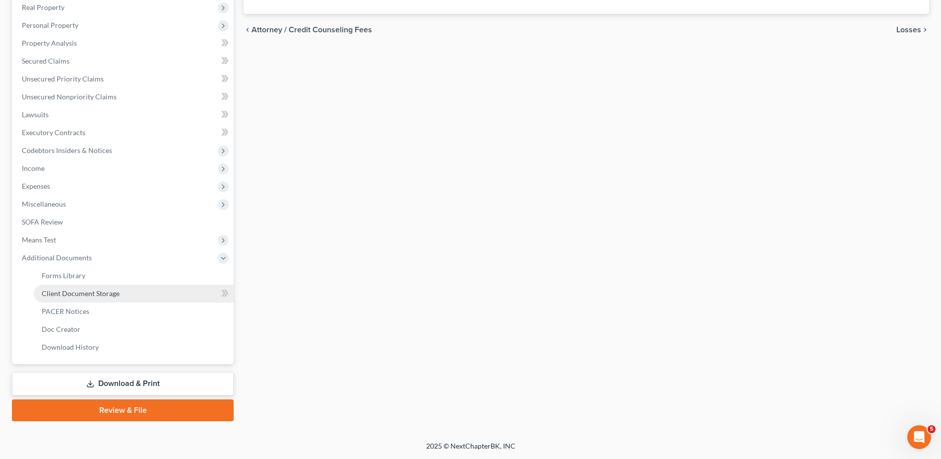
drag, startPoint x: 96, startPoint y: 290, endPoint x: 164, endPoint y: 297, distance: 68.3
click at [96, 290] on span "Client Document Storage" at bounding box center [81, 293] width 78 height 8
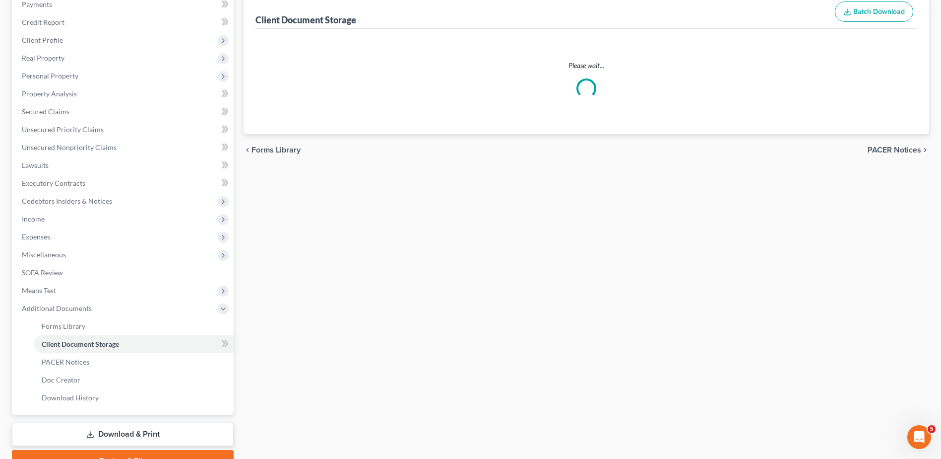
scroll to position [24, 0]
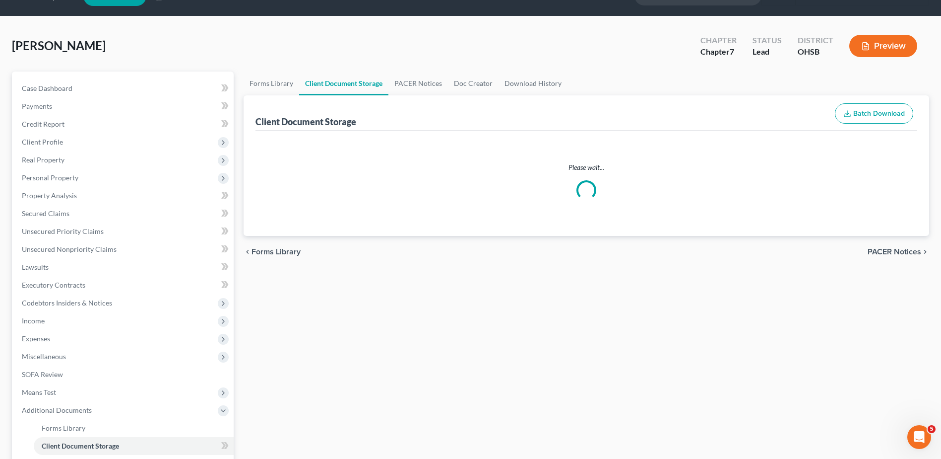
select select "7"
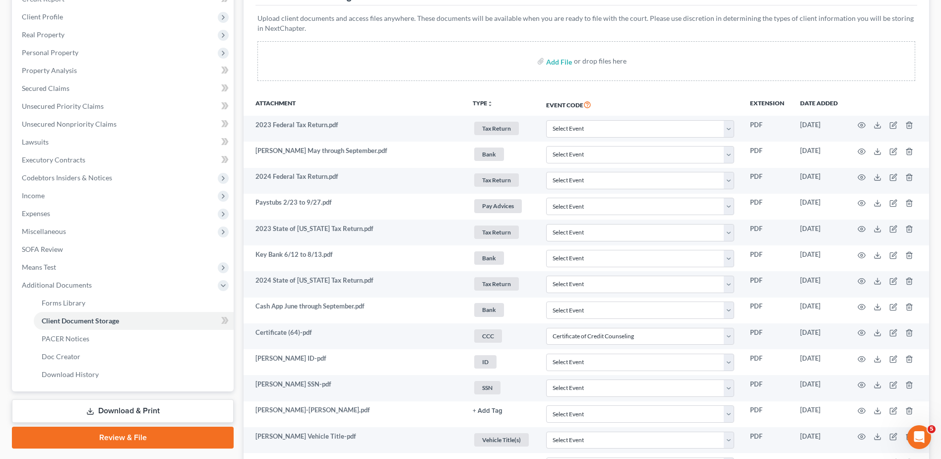
scroll to position [324, 0]
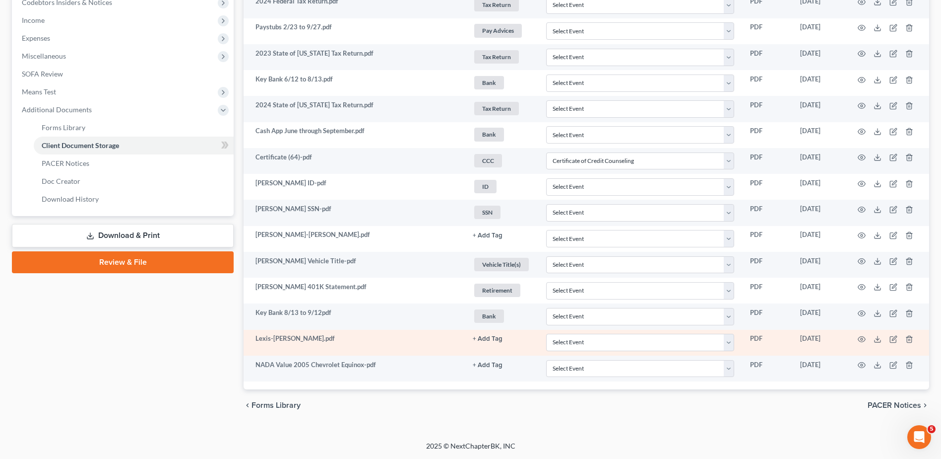
click at [497, 336] on button "+ Add Tag" at bounding box center [488, 338] width 30 height 6
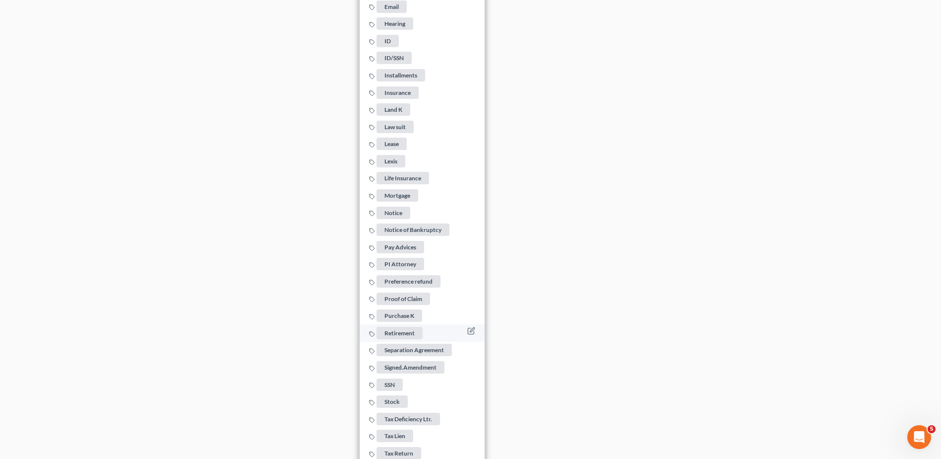
scroll to position [969, 0]
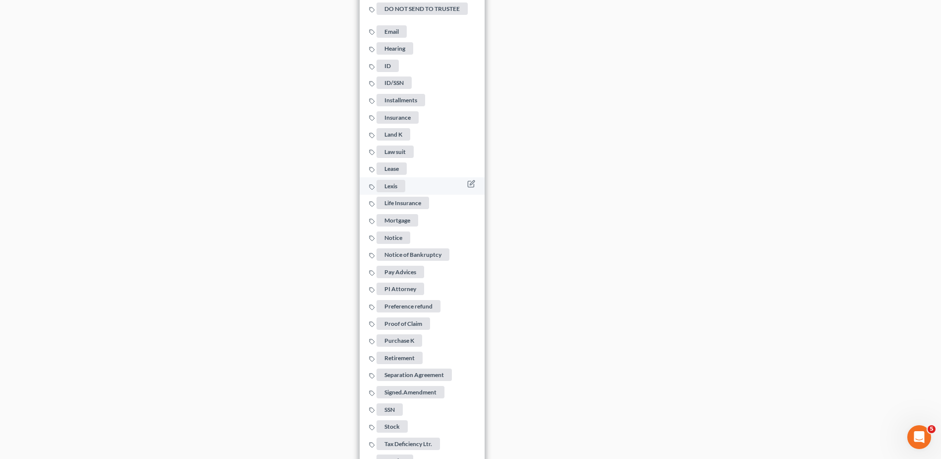
click at [394, 181] on span "Lexis" at bounding box center [391, 186] width 29 height 12
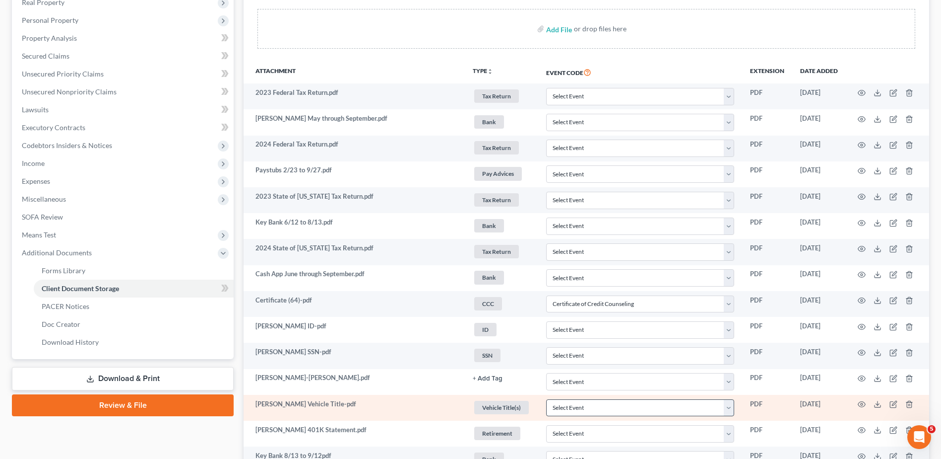
scroll to position [175, 0]
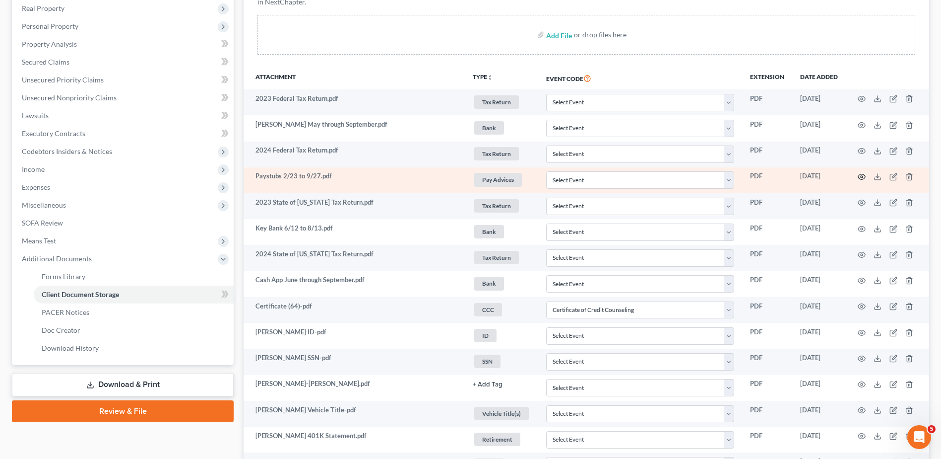
click at [862, 178] on circle "button" at bounding box center [862, 177] width 2 height 2
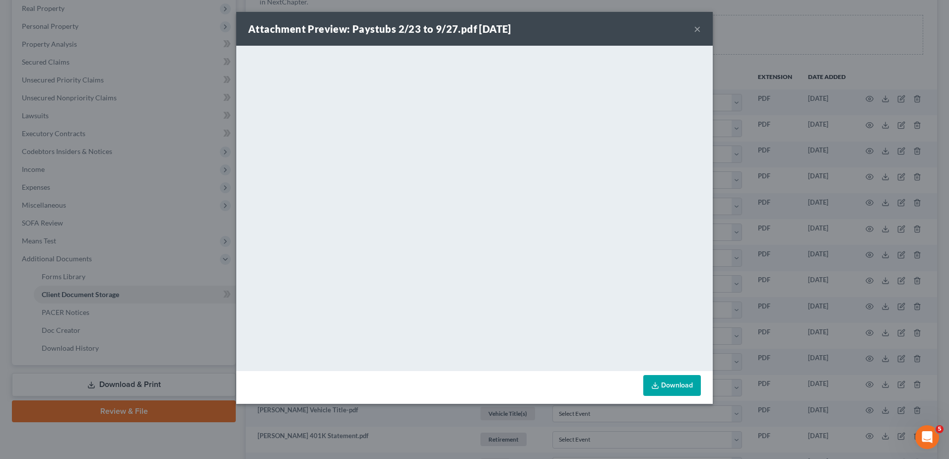
click at [696, 27] on button "×" at bounding box center [697, 29] width 7 height 12
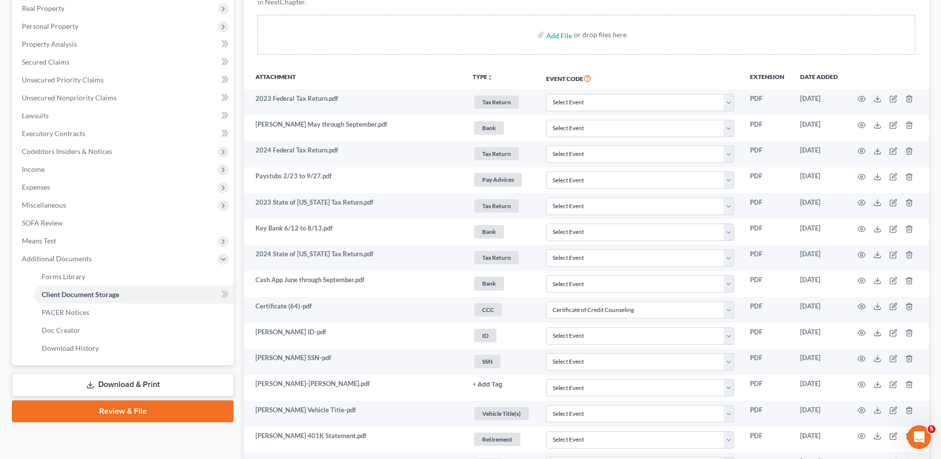
scroll to position [0, 0]
